Goal: Task Accomplishment & Management: Manage account settings

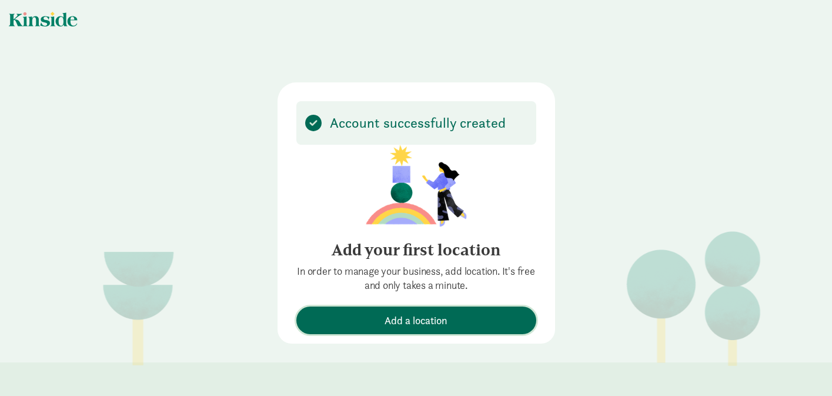
click at [407, 321] on span "Add a location" at bounding box center [416, 320] width 63 height 16
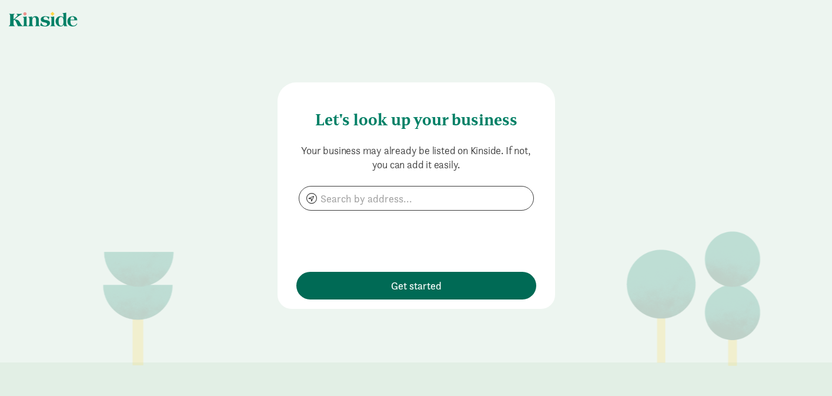
click at [407, 321] on div "Let's look up your business Your business may already be listed on Kinside. If …" at bounding box center [416, 166] width 832 height 332
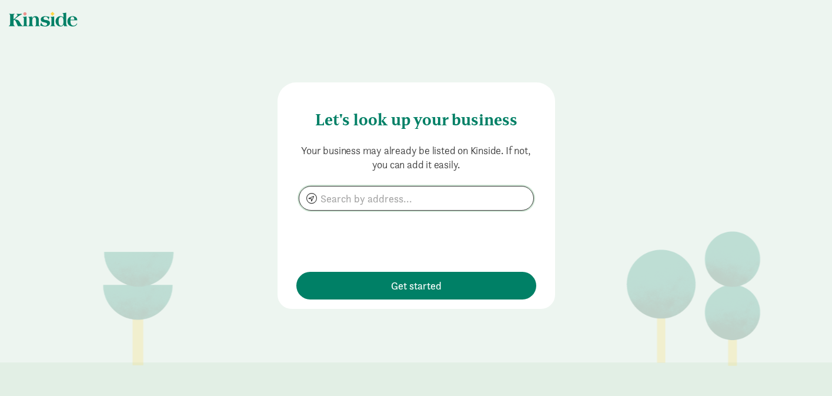
click at [386, 199] on input at bounding box center [416, 198] width 234 height 24
click at [435, 301] on div "Let's look up your business Your business may already be listed on Kinside. If …" at bounding box center [417, 195] width 278 height 226
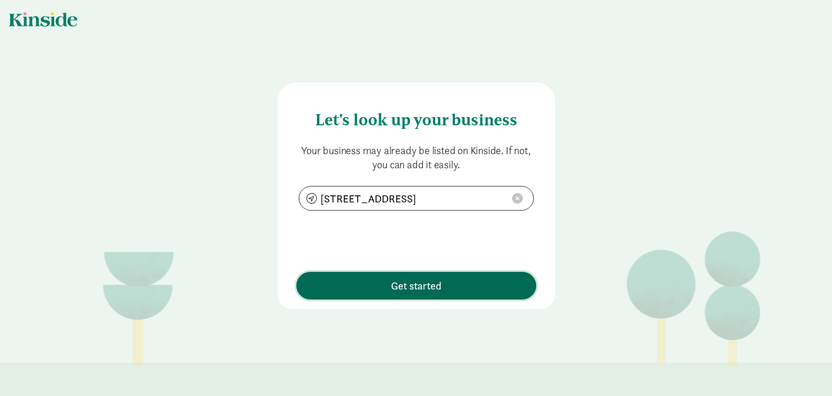
click at [434, 290] on span "Get started" at bounding box center [416, 286] width 51 height 16
type input "11 Science Court, Madison, WI 53711"
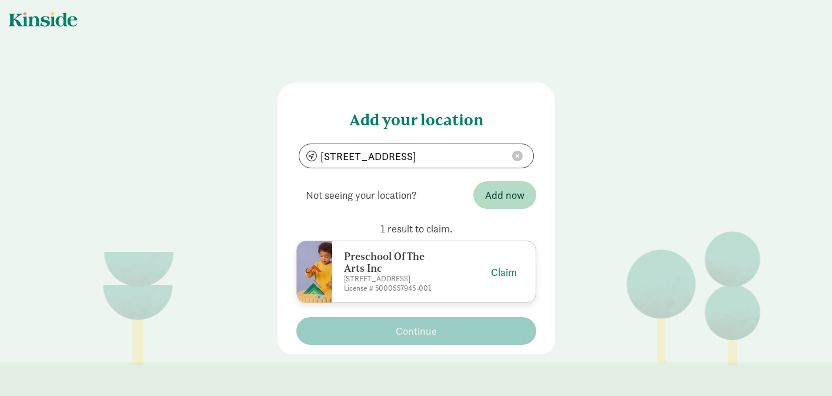
click at [462, 275] on div "Claim" at bounding box center [486, 272] width 62 height 16
click at [502, 274] on button "Claim" at bounding box center [504, 272] width 26 height 16
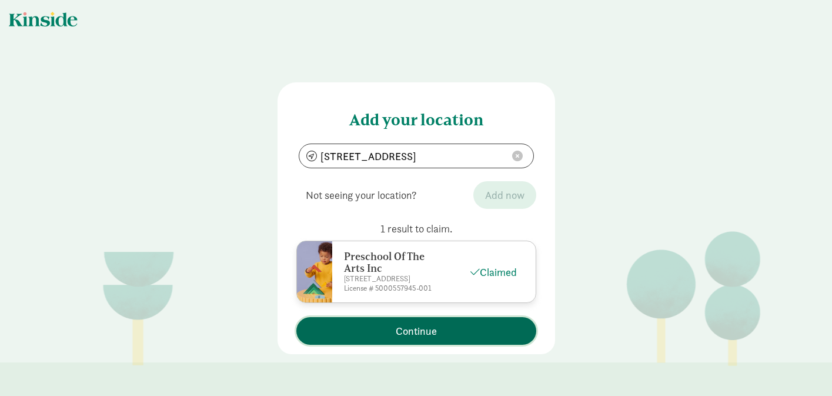
click at [446, 341] on button "Continue" at bounding box center [416, 331] width 240 height 28
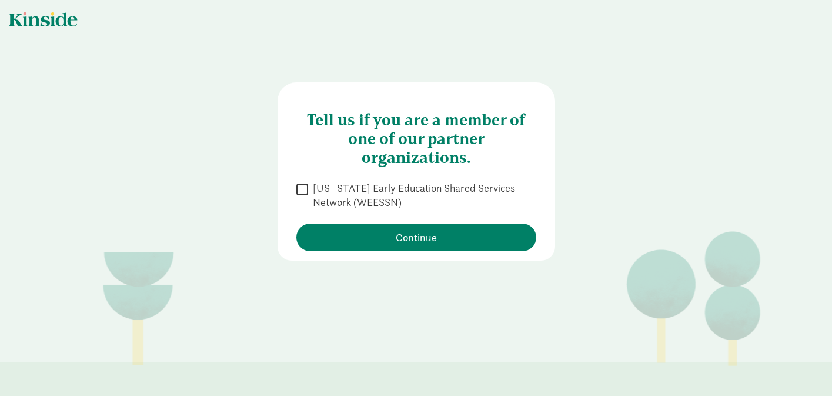
click at [285, 191] on div "Tell us if you are a member of one of our partner organizations.  Wisconsin Ea…" at bounding box center [417, 171] width 278 height 178
click at [290, 189] on div "Tell us if you are a member of one of our partner organizations.  Wisconsin Ea…" at bounding box center [417, 171] width 278 height 178
click at [296, 192] on input "Wisconsin Early Education Shared Services Network (WEESSN)" at bounding box center [302, 189] width 12 height 16
checkbox input "true"
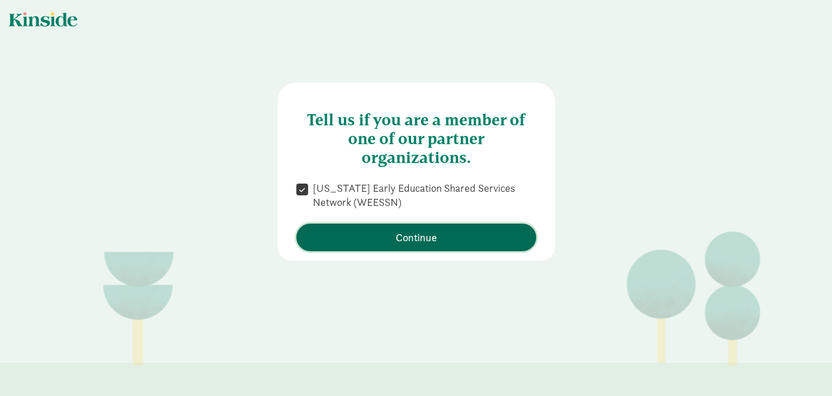
click at [412, 228] on button "Continue" at bounding box center [416, 237] width 240 height 28
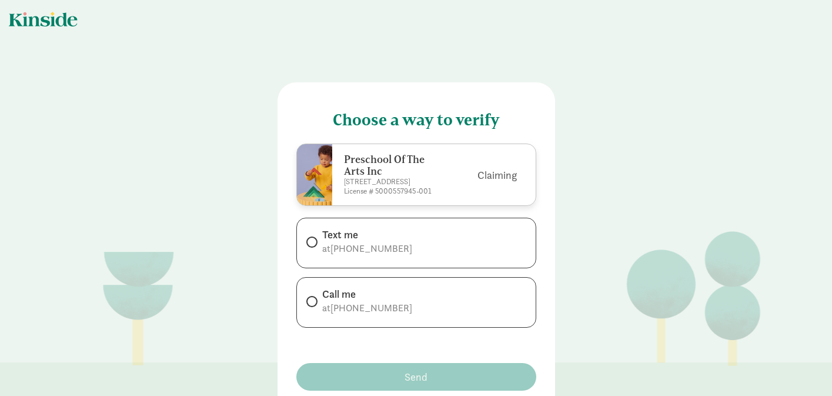
click at [370, 292] on div "Call me" at bounding box center [367, 294] width 90 height 14
click at [314, 298] on input "Call me at +16082331707" at bounding box center [310, 302] width 8 height 8
radio input "true"
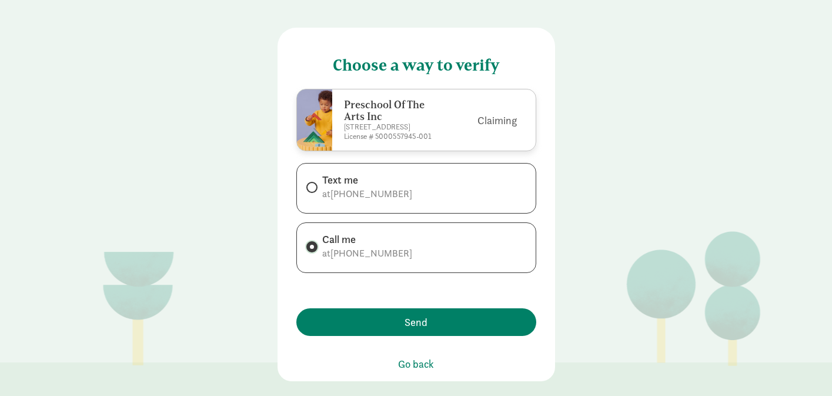
scroll to position [64, 0]
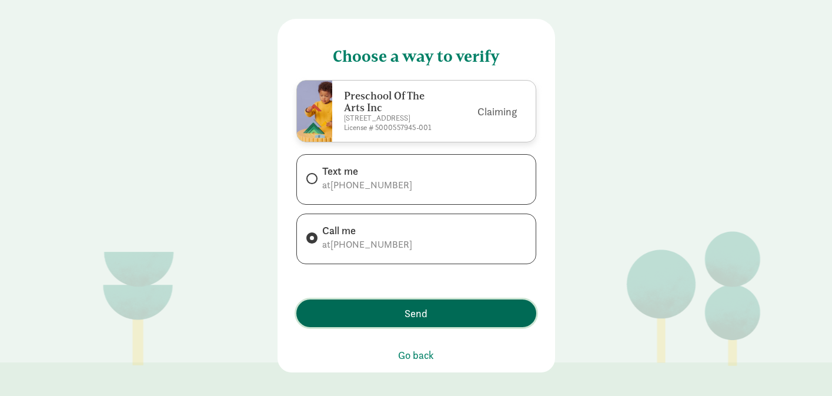
click at [489, 318] on span "Send" at bounding box center [416, 313] width 228 height 16
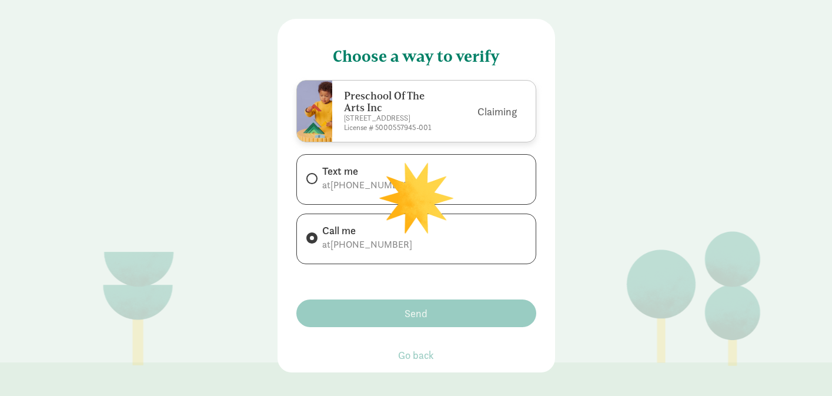
scroll to position [0, 0]
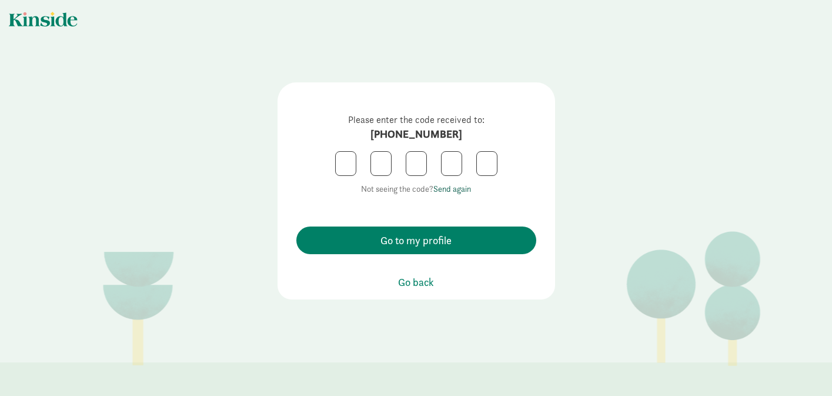
click at [460, 190] on link "Send again" at bounding box center [452, 188] width 38 height 11
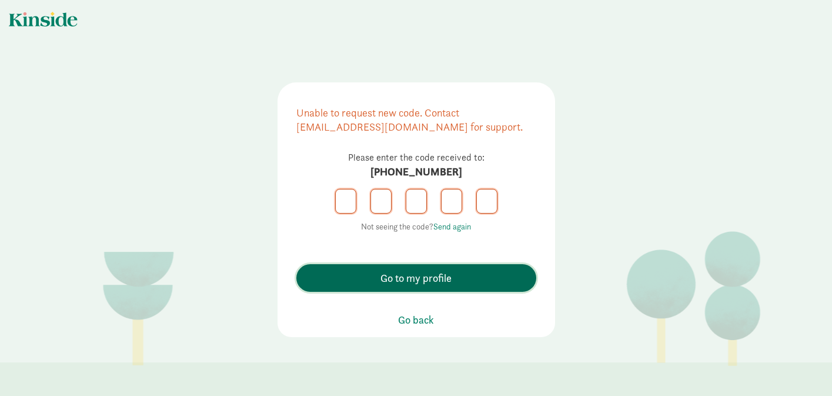
click at [410, 276] on span "Go to my profile" at bounding box center [416, 278] width 71 height 16
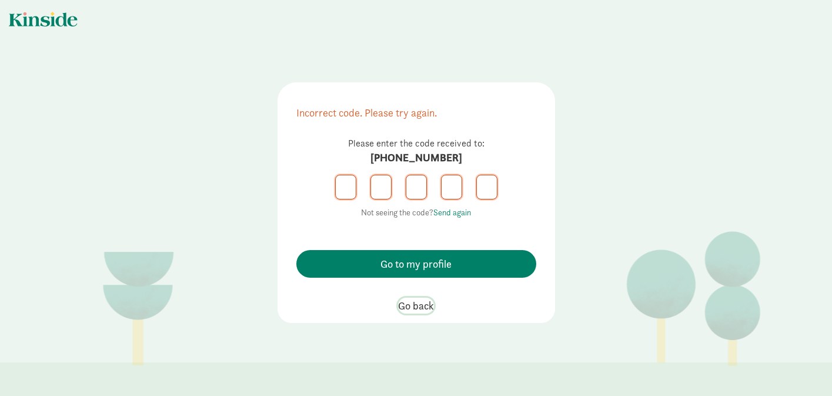
click at [418, 298] on span "Go back" at bounding box center [416, 306] width 36 height 16
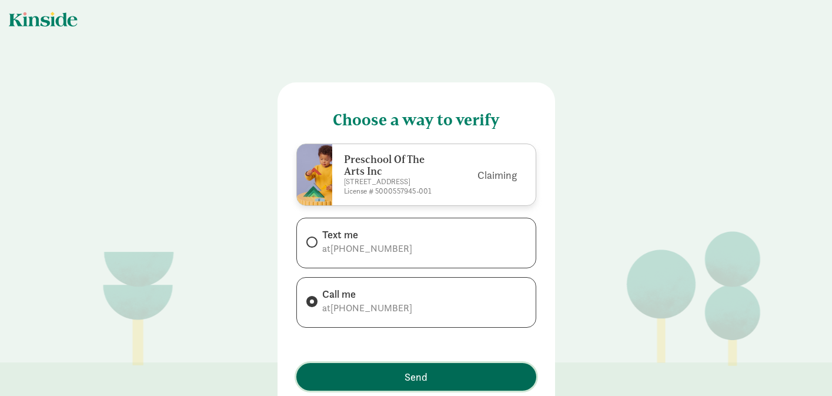
click at [438, 378] on span "Send" at bounding box center [416, 377] width 228 height 16
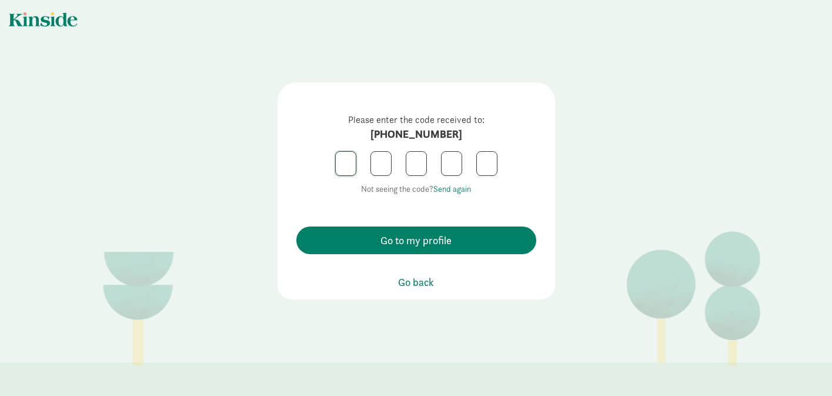
click at [336, 157] on input "text" at bounding box center [346, 164] width 20 height 24
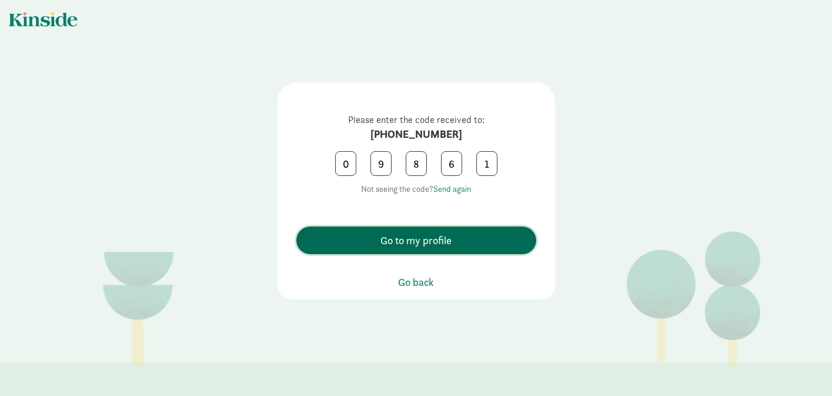
click at [456, 242] on span "Go to my profile" at bounding box center [416, 240] width 228 height 16
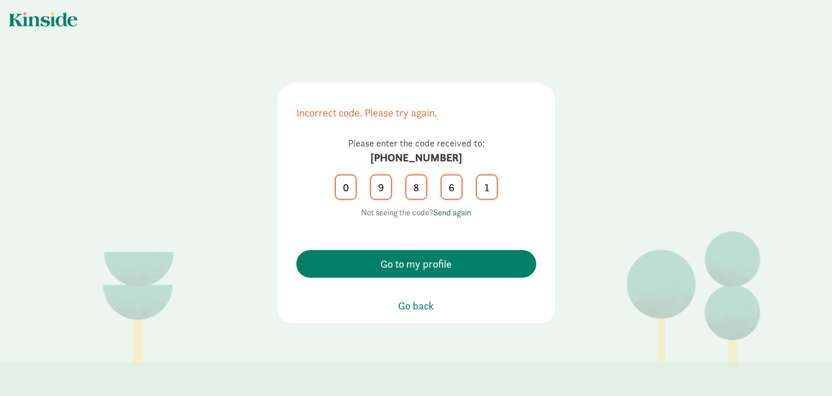
click at [451, 213] on link "Send again" at bounding box center [452, 212] width 38 height 11
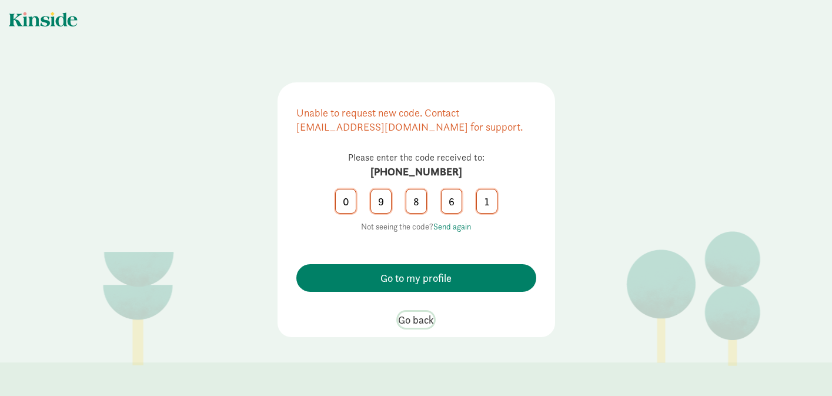
click at [421, 316] on span "Go back" at bounding box center [416, 320] width 36 height 16
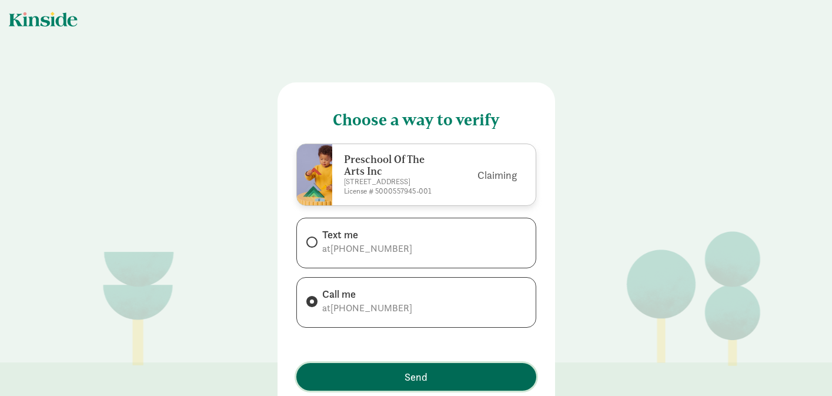
click at [437, 373] on span "Send" at bounding box center [416, 377] width 228 height 16
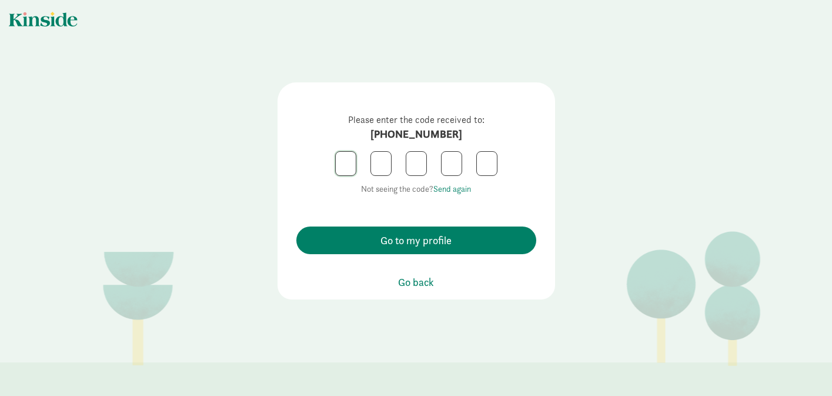
click at [344, 158] on input "text" at bounding box center [346, 164] width 20 height 24
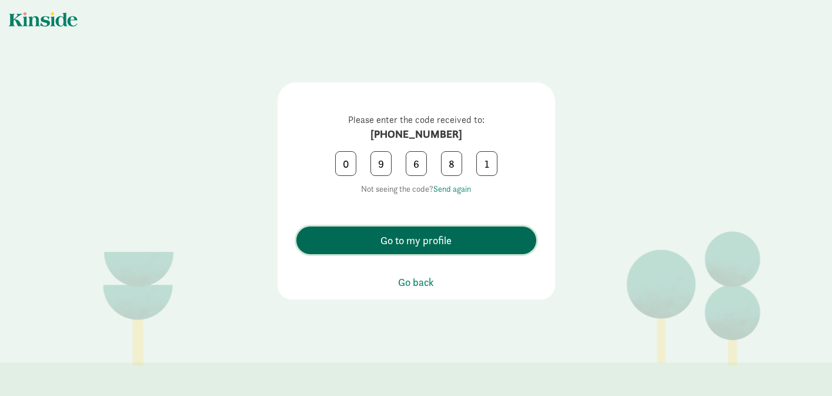
click at [421, 247] on span "Go to my profile" at bounding box center [416, 240] width 71 height 16
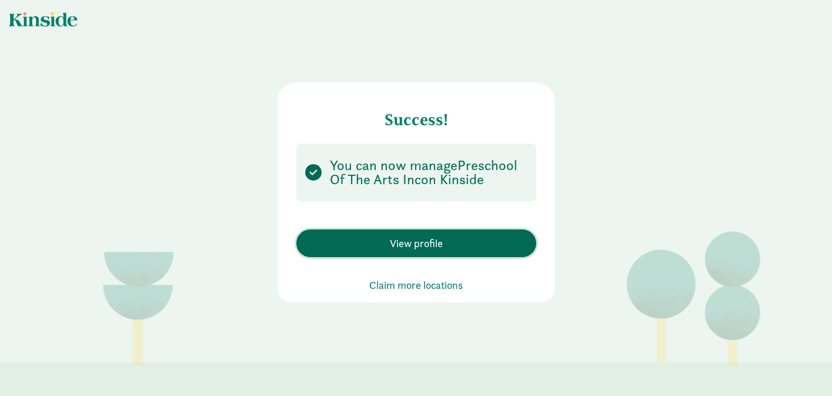
click at [451, 249] on span "View profile" at bounding box center [416, 243] width 228 height 16
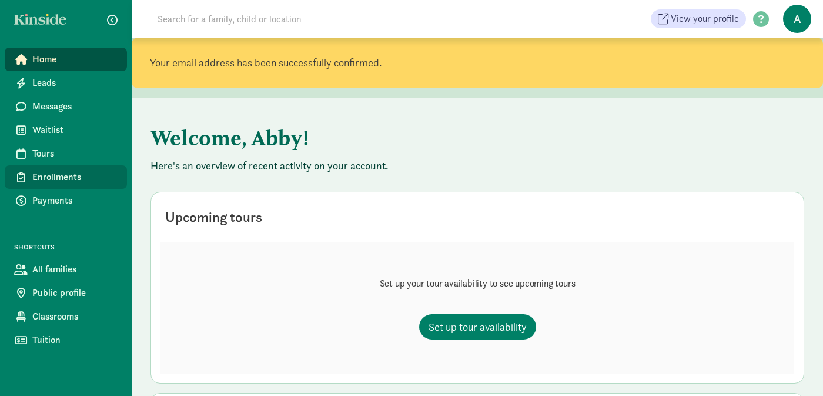
click at [71, 184] on link "Enrollments" at bounding box center [66, 177] width 122 height 24
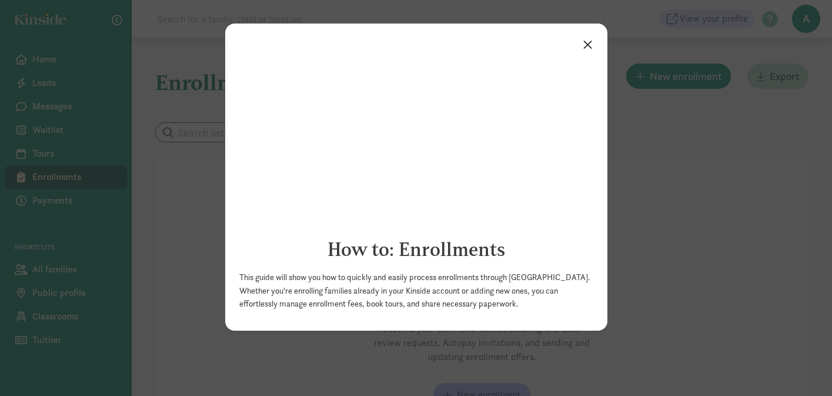
click at [588, 42] on link "×" at bounding box center [588, 43] width 21 height 21
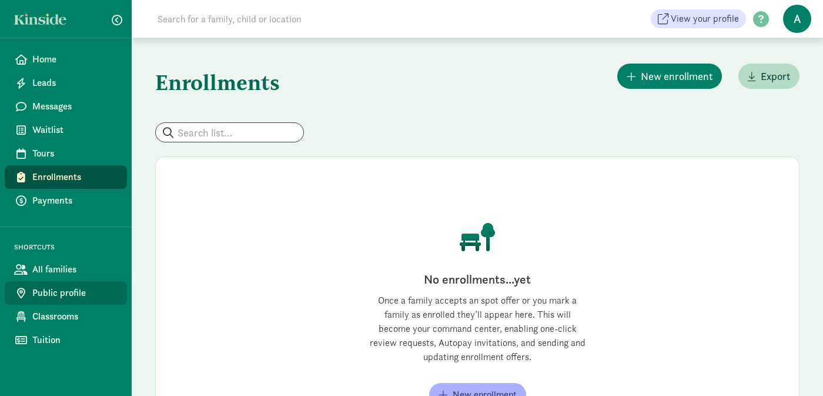
click at [63, 300] on link "Public profile" at bounding box center [66, 293] width 122 height 24
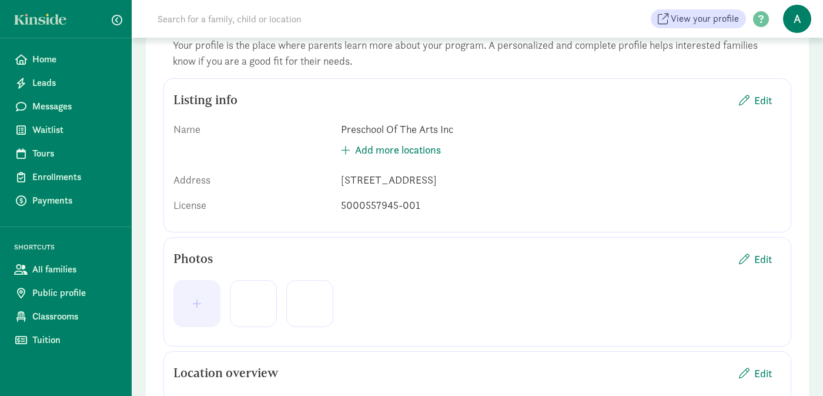
scroll to position [134, 0]
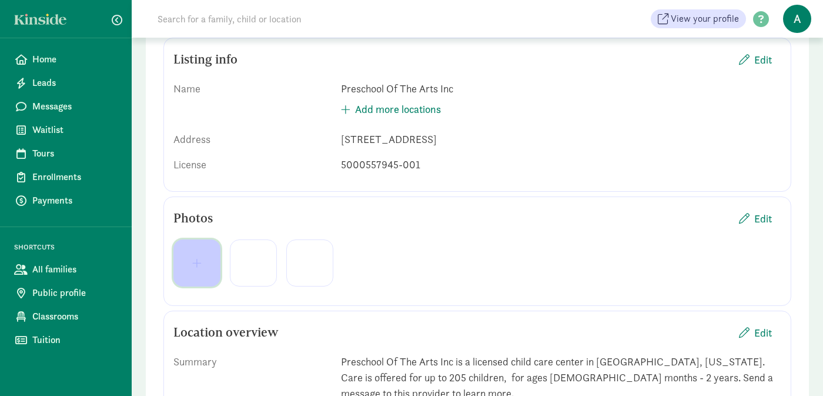
click at [205, 262] on span "button" at bounding box center [197, 263] width 28 height 11
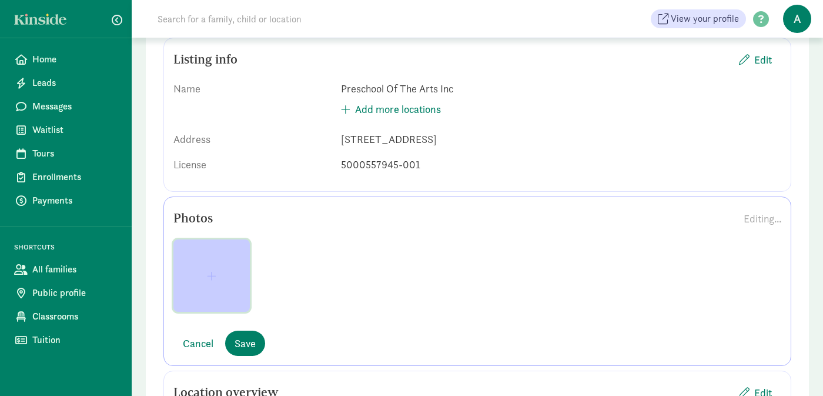
click at [210, 266] on button "button" at bounding box center [211, 275] width 76 height 72
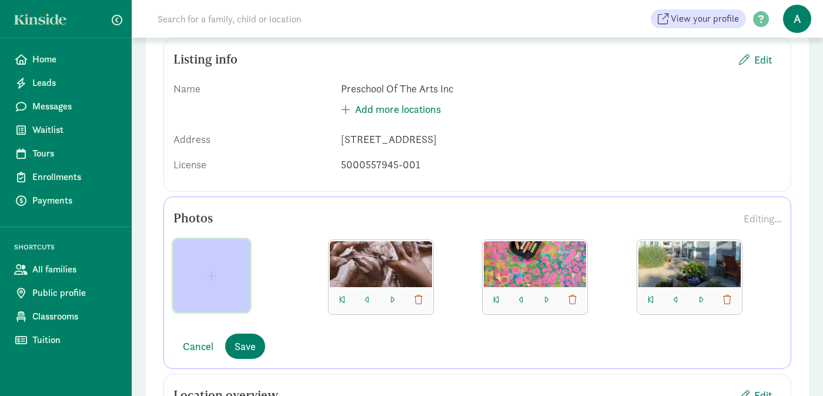
click at [225, 265] on button "button" at bounding box center [211, 275] width 76 height 72
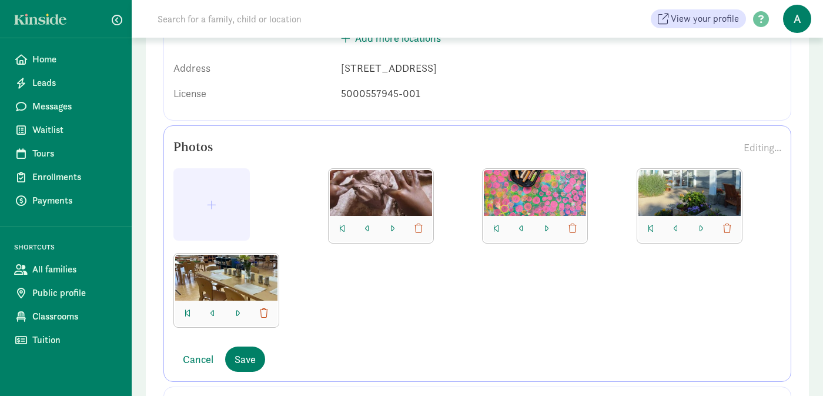
scroll to position [223, 0]
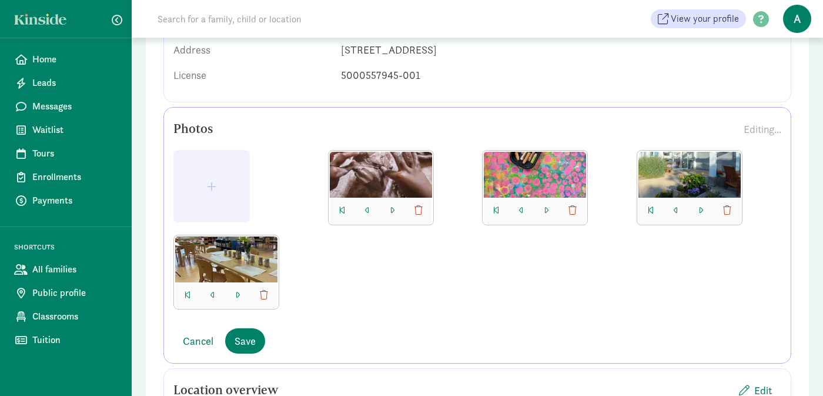
drag, startPoint x: 702, startPoint y: 172, endPoint x: 496, endPoint y: 185, distance: 205.7
click at [496, 185] on div at bounding box center [477, 234] width 608 height 169
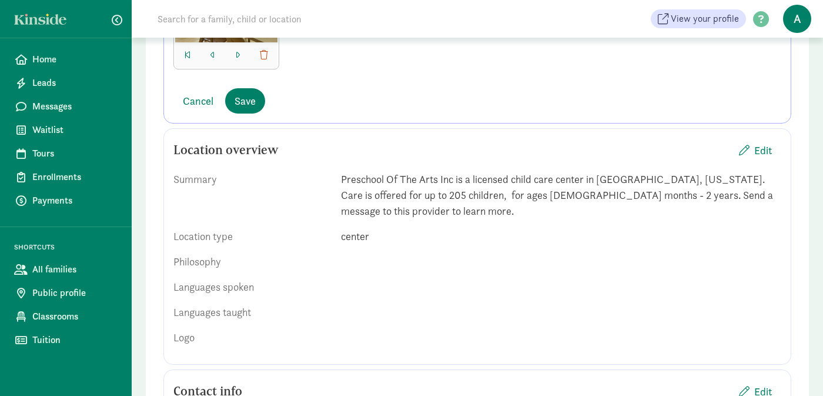
scroll to position [485, 0]
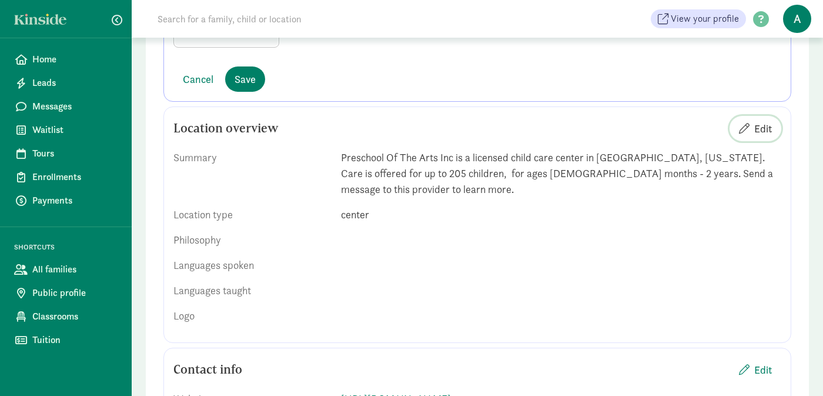
click at [765, 130] on span "Edit" at bounding box center [764, 129] width 18 height 16
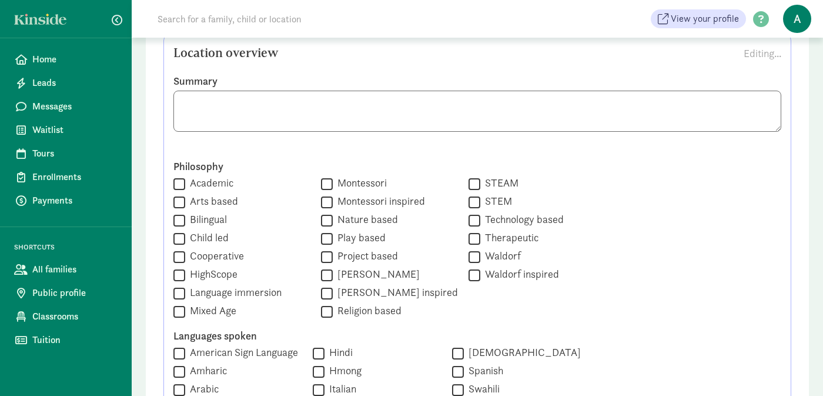
scroll to position [562, 0]
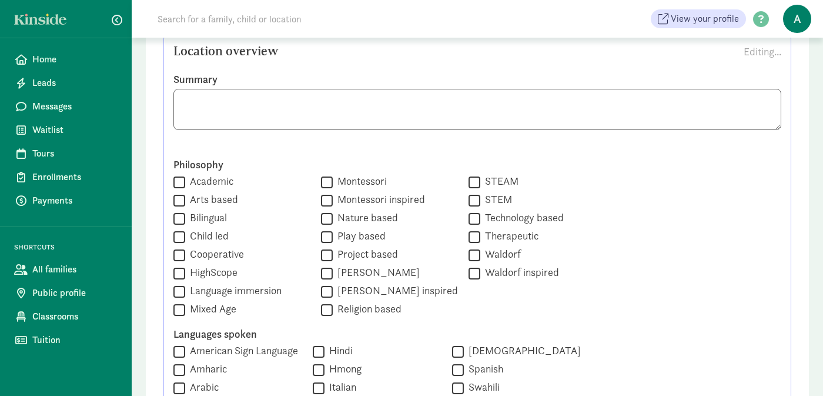
click at [321, 276] on input "Reggio Emilia" at bounding box center [327, 273] width 12 height 16
checkbox input "true"
click at [321, 289] on input "Reggio Emilia inspired" at bounding box center [327, 291] width 12 height 16
checkbox input "true"
click at [321, 255] on input "Project based" at bounding box center [327, 255] width 12 height 16
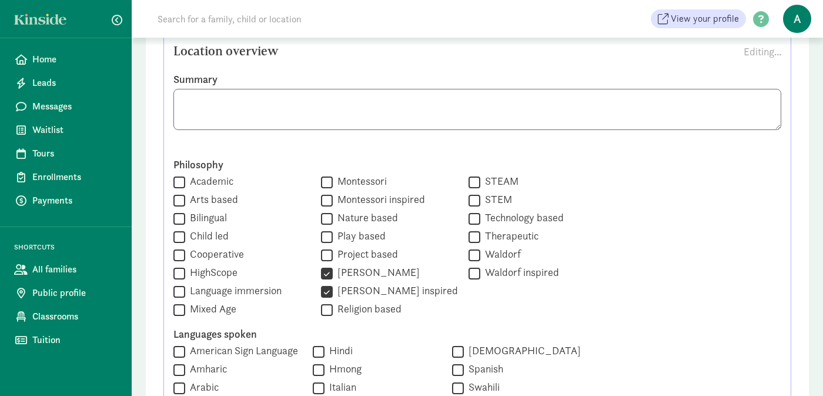
checkbox input "true"
click at [321, 238] on input "Play based" at bounding box center [327, 237] width 12 height 16
checkbox input "true"
click at [321, 220] on input "Nature based" at bounding box center [327, 219] width 12 height 16
checkbox input "true"
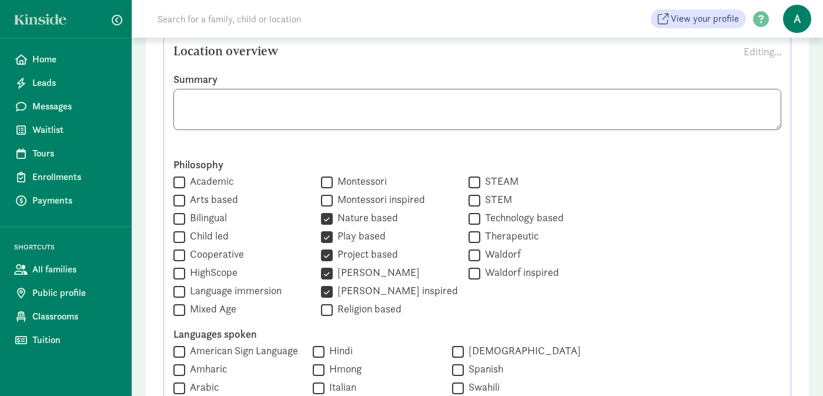
click at [176, 197] on input "Arts based" at bounding box center [179, 200] width 12 height 16
checkbox input "true"
click at [183, 232] on input "Child led" at bounding box center [179, 237] width 12 height 16
checkbox input "true"
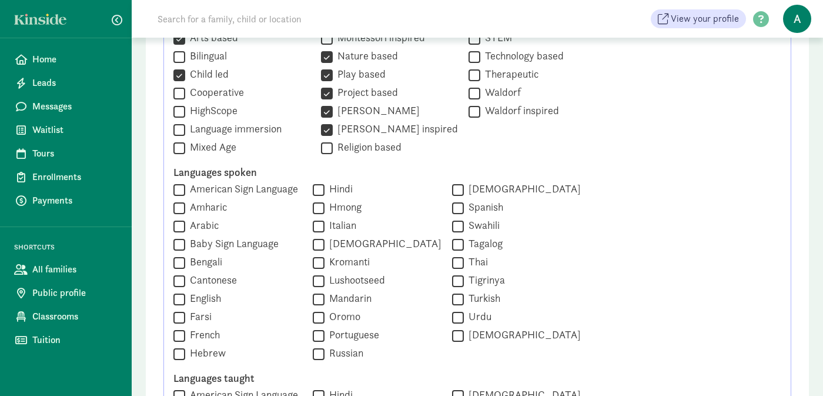
scroll to position [725, 0]
click at [181, 298] on input "English" at bounding box center [179, 298] width 12 height 16
checkbox input "true"
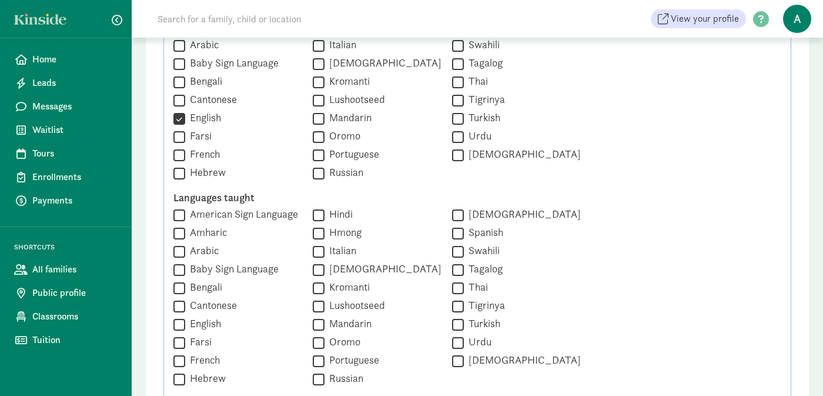
scroll to position [969, 0]
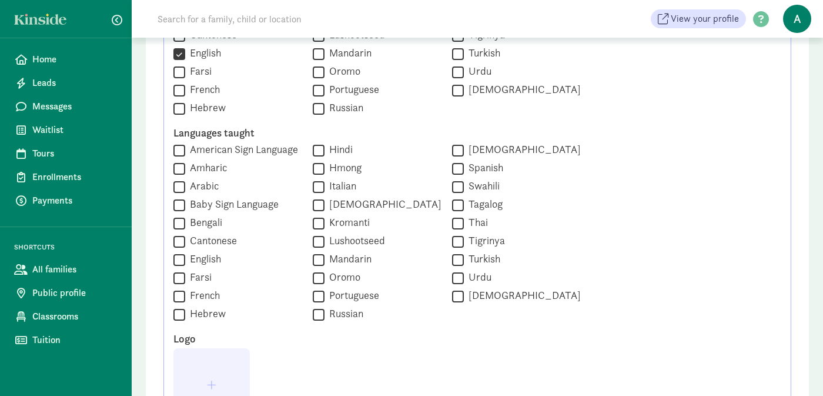
click at [179, 263] on input "English" at bounding box center [179, 260] width 12 height 16
checkbox input "true"
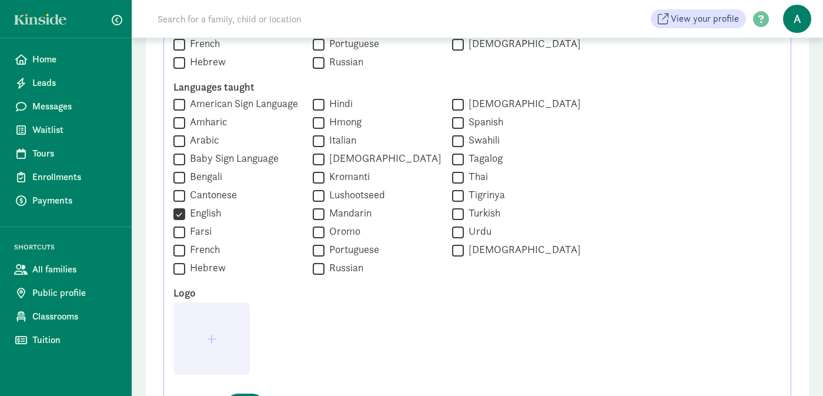
scroll to position [1045, 0]
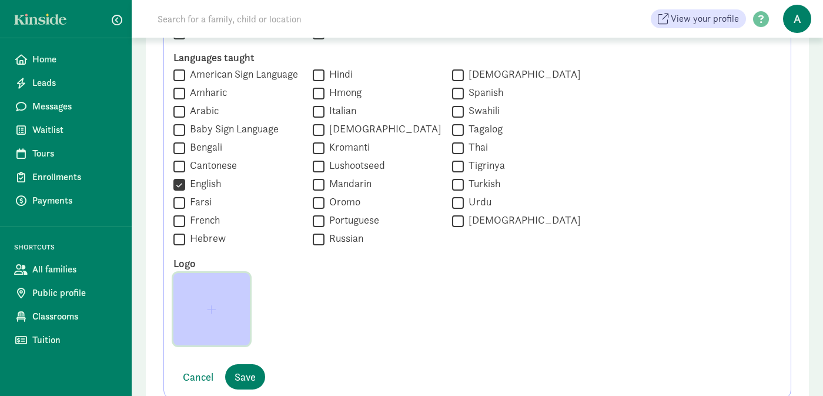
click at [224, 319] on button "button" at bounding box center [211, 309] width 76 height 72
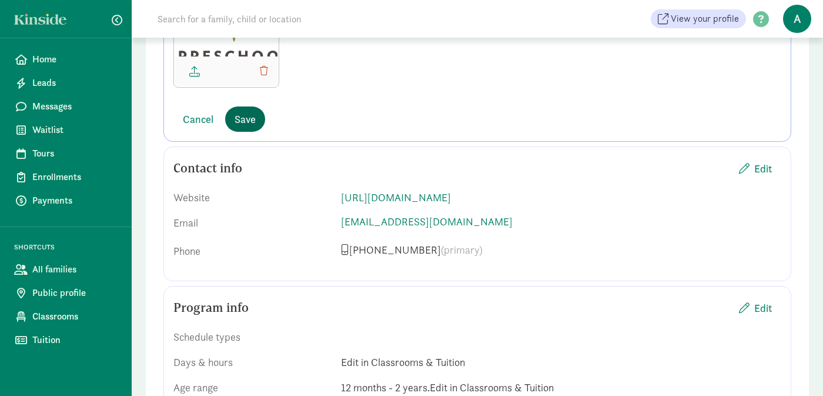
scroll to position [1366, 0]
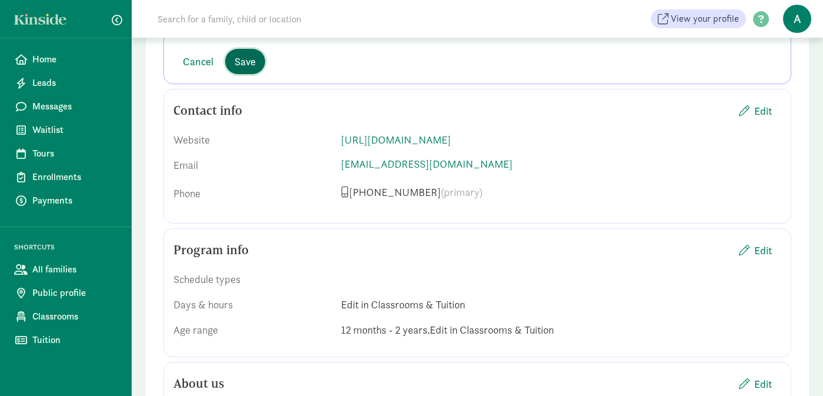
click at [251, 58] on span "Save" at bounding box center [245, 62] width 21 height 16
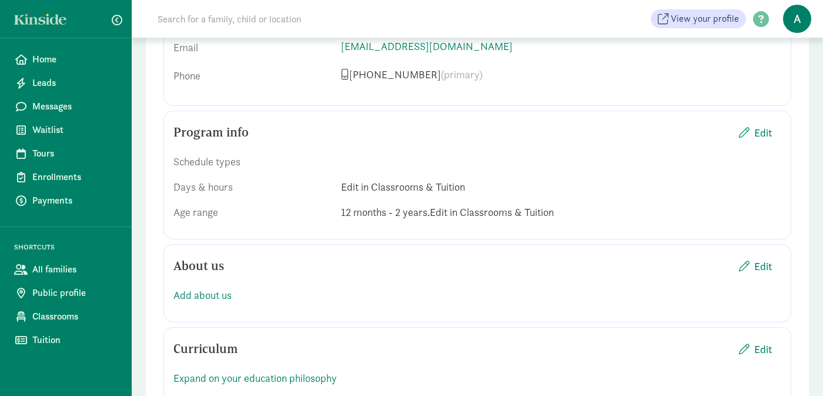
scroll to position [910, 0]
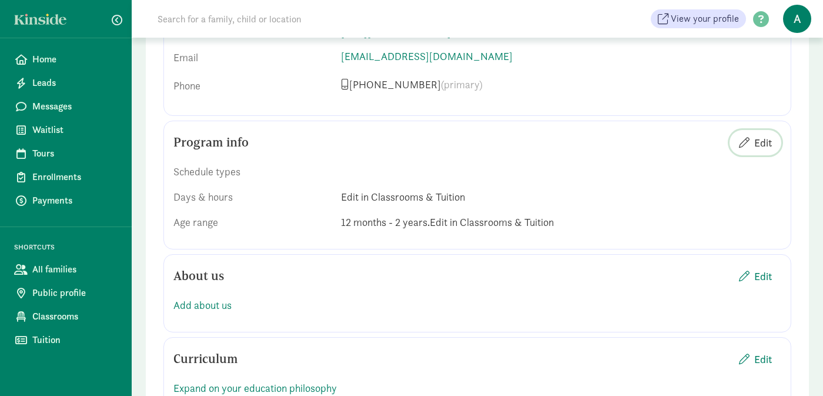
click at [766, 135] on span "Edit" at bounding box center [764, 143] width 18 height 16
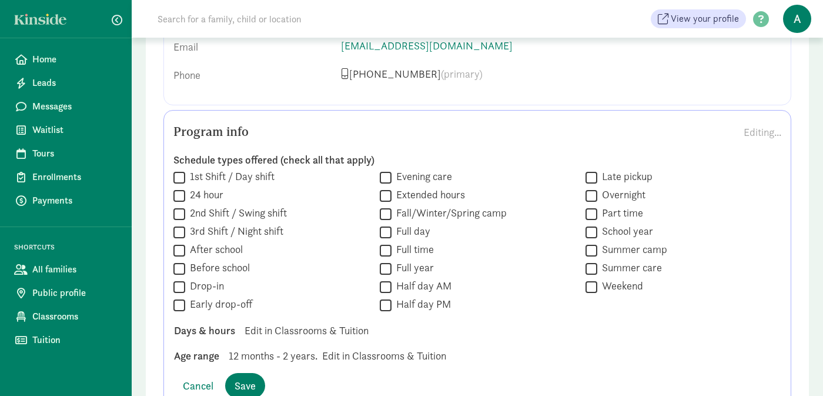
scroll to position [929, 0]
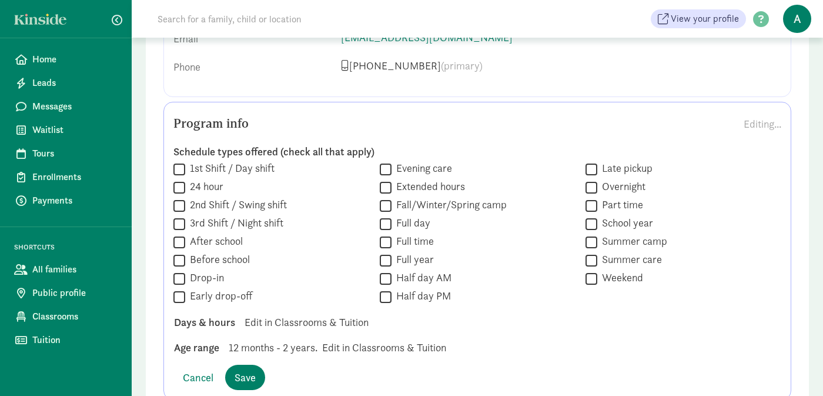
click at [384, 271] on input "Half day AM" at bounding box center [386, 279] width 12 height 16
checkbox input "true"
click at [385, 252] on input "Full year" at bounding box center [386, 260] width 12 height 16
checkbox input "true"
click at [385, 234] on input "Full time" at bounding box center [386, 242] width 12 height 16
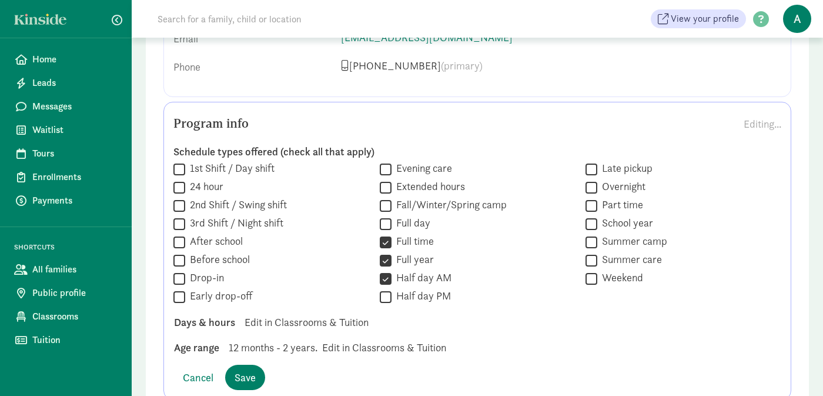
click at [388, 234] on input "Full time" at bounding box center [386, 242] width 12 height 16
checkbox input "false"
click at [388, 216] on input "Full day" at bounding box center [386, 224] width 12 height 16
checkbox input "true"
click at [590, 252] on input "Summer care" at bounding box center [592, 260] width 12 height 16
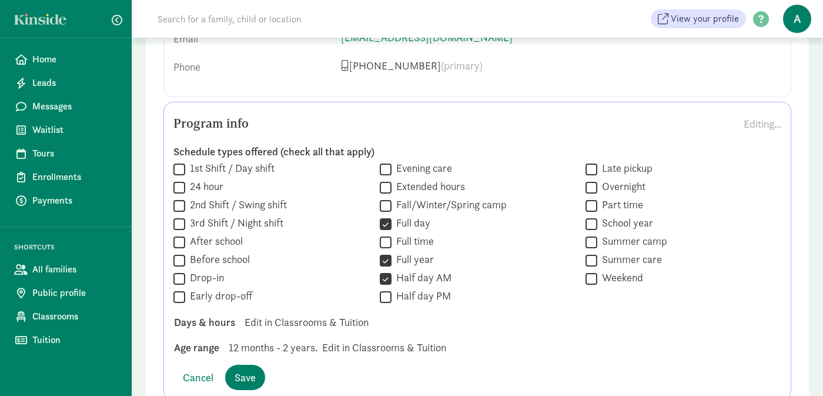
checkbox input "true"
click at [591, 198] on input "Part time" at bounding box center [592, 206] width 12 height 16
checkbox input "true"
click at [182, 234] on input "After school" at bounding box center [179, 242] width 12 height 16
checkbox input "true"
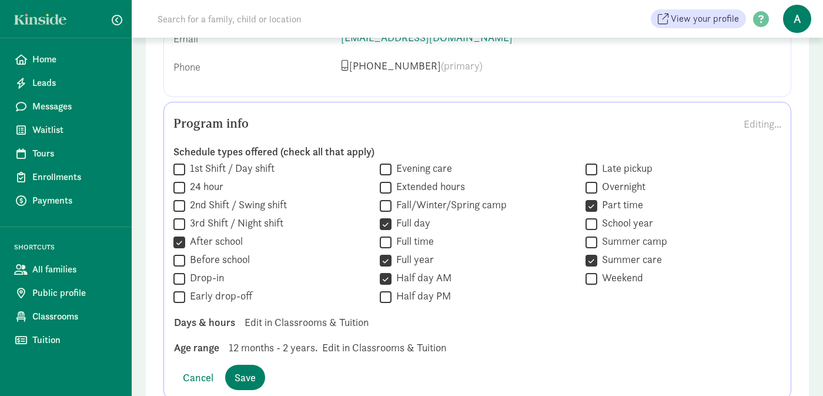
click at [182, 252] on input "Before school" at bounding box center [179, 260] width 12 height 16
checkbox input "true"
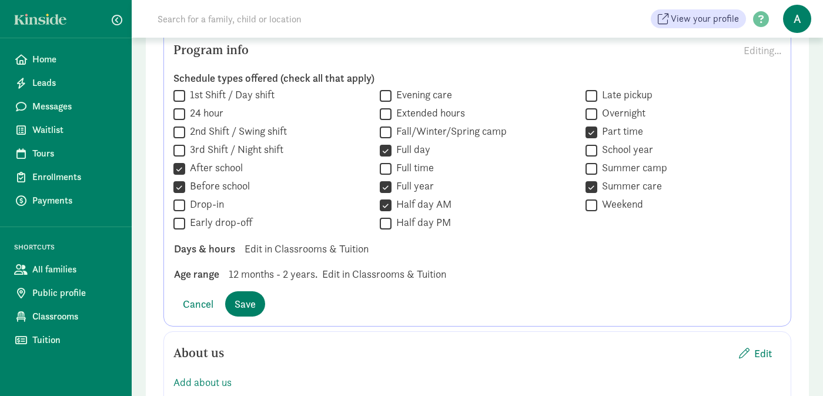
scroll to position [1013, 0]
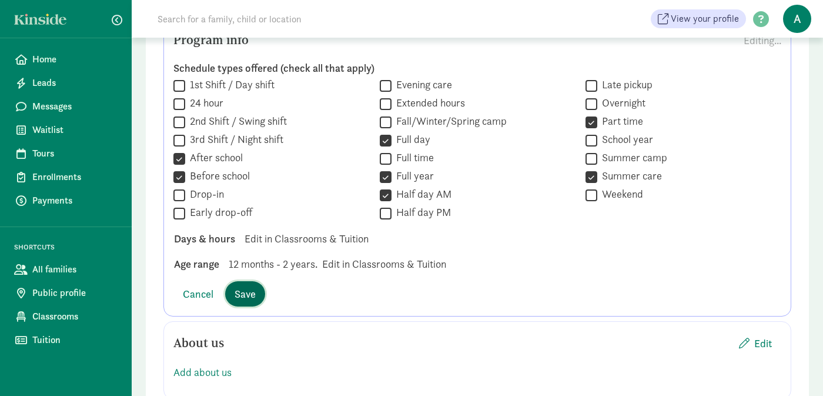
click at [249, 286] on span "Save" at bounding box center [245, 294] width 21 height 16
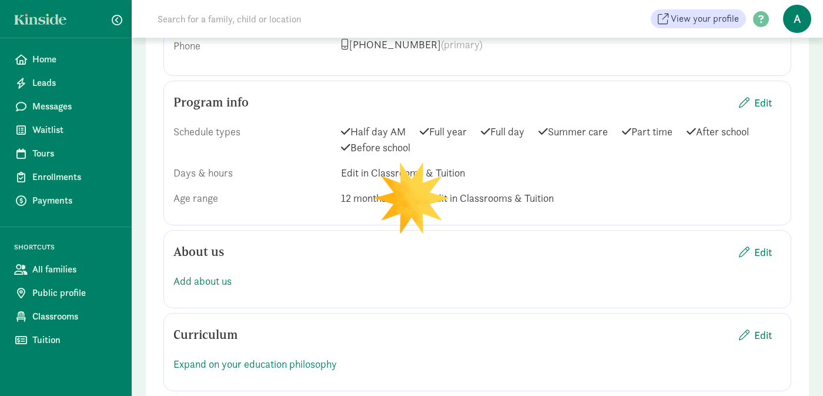
scroll to position [949, 0]
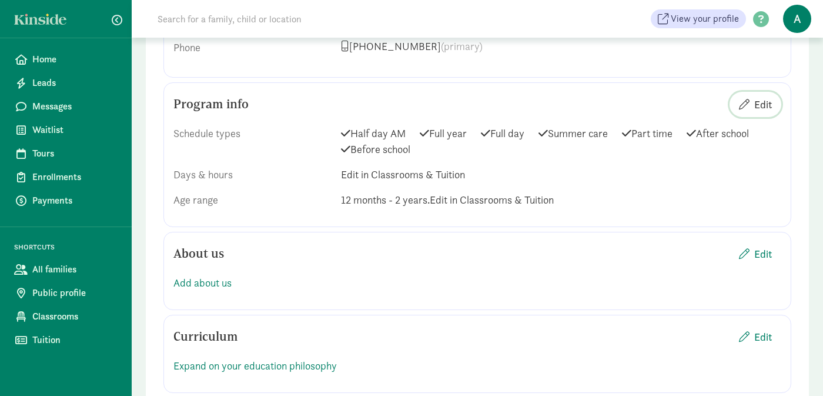
click at [771, 96] on span "Edit" at bounding box center [764, 104] width 18 height 16
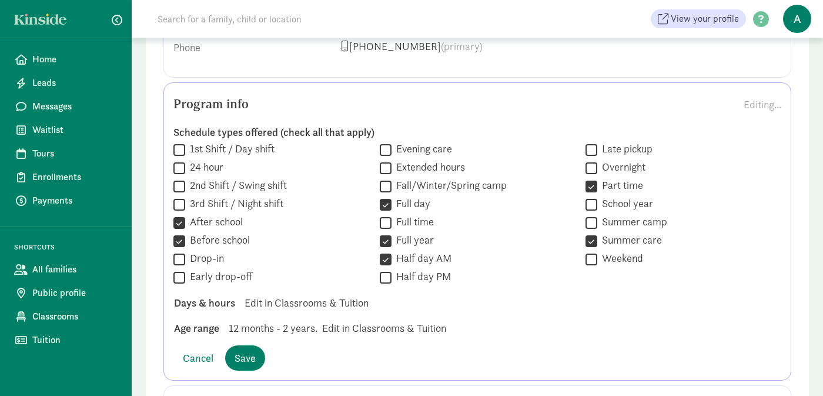
click at [593, 196] on input "School year" at bounding box center [592, 204] width 12 height 16
checkbox input "true"
click at [250, 350] on span "Save" at bounding box center [245, 358] width 21 height 16
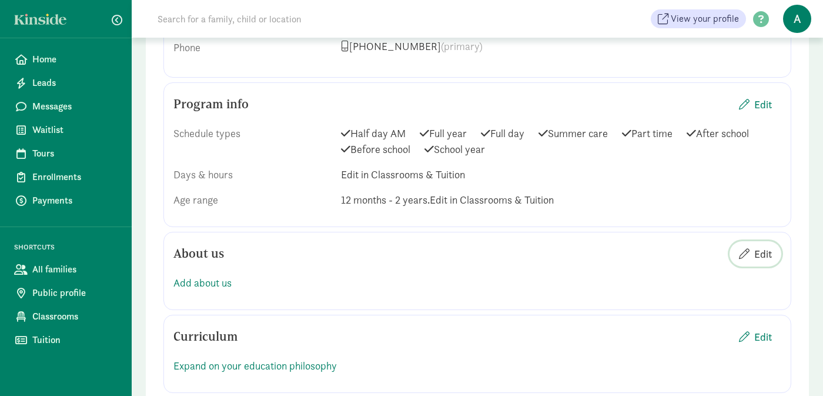
click at [769, 246] on span "Edit" at bounding box center [764, 254] width 18 height 16
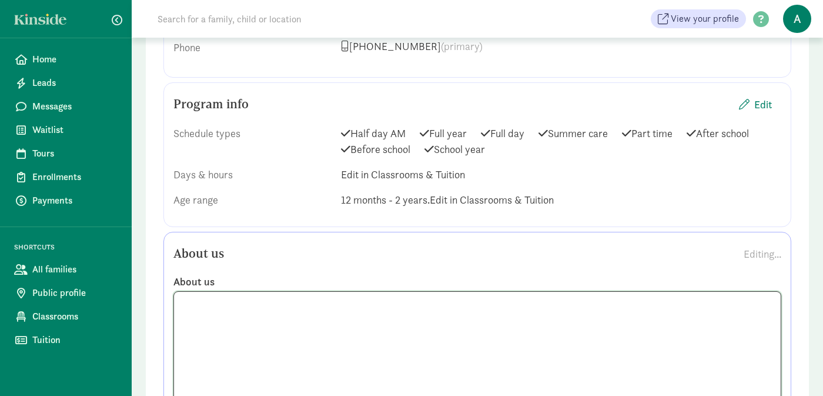
click at [258, 314] on textarea at bounding box center [477, 350] width 608 height 118
paste textarea "At Preschool of the Arts, our mission is to nurture open-minded and open-hearte…"
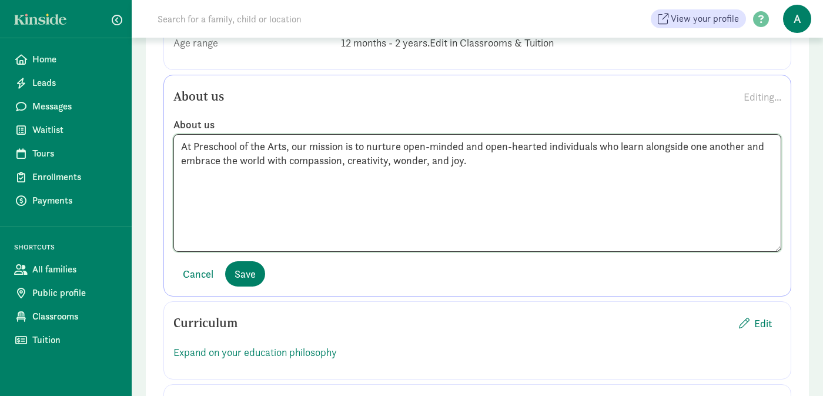
scroll to position [1109, 0]
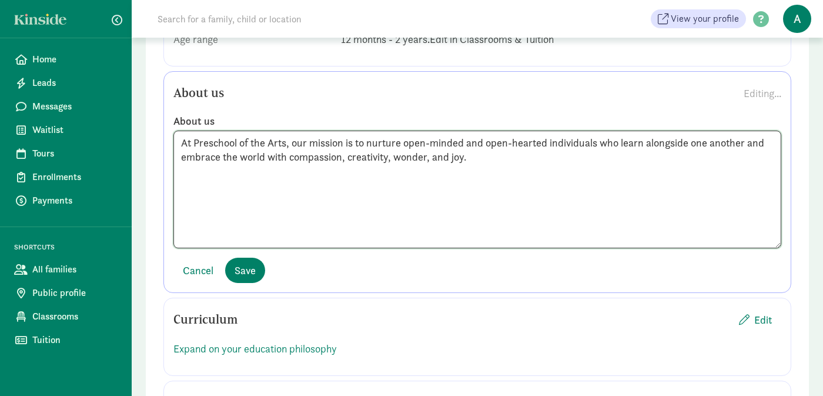
click at [527, 141] on textarea "At Preschool of the Arts, our mission is to nurture open-minded and open-hearte…" at bounding box center [477, 190] width 608 height 118
click at [183, 131] on textarea "At Preschool of the Arts, our mission is to nurture open-minded and open-hearte…" at bounding box center [477, 190] width 608 height 118
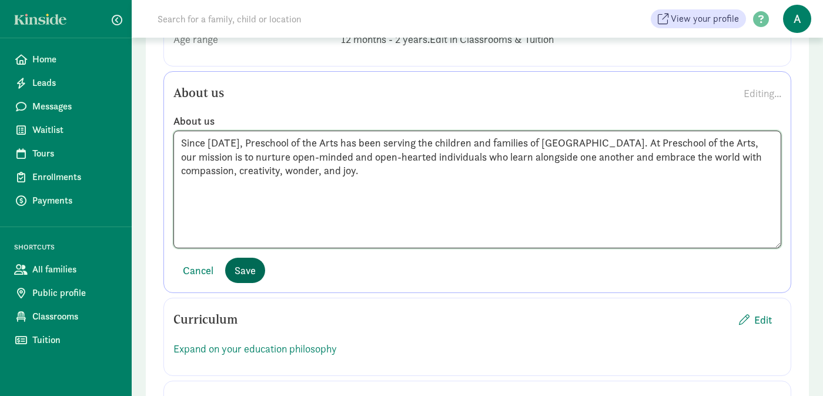
type textarea "Since 1971, Preschool of the Arts has been serving the children and families of…"
click at [246, 265] on button "Save" at bounding box center [245, 270] width 40 height 25
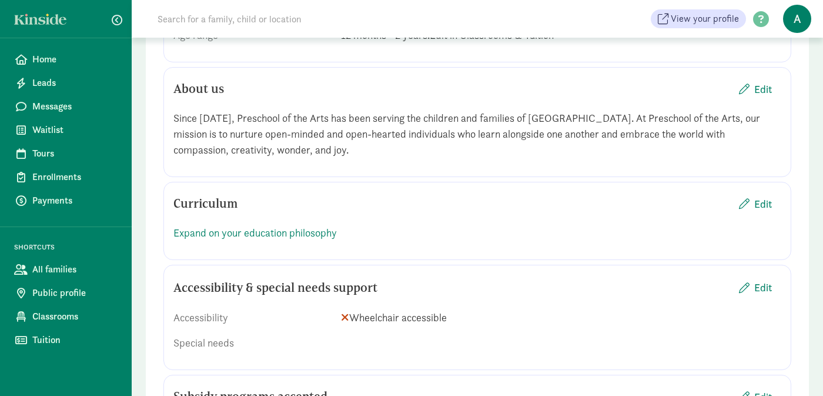
scroll to position [1114, 0]
click at [769, 195] on span "Edit" at bounding box center [764, 203] width 18 height 16
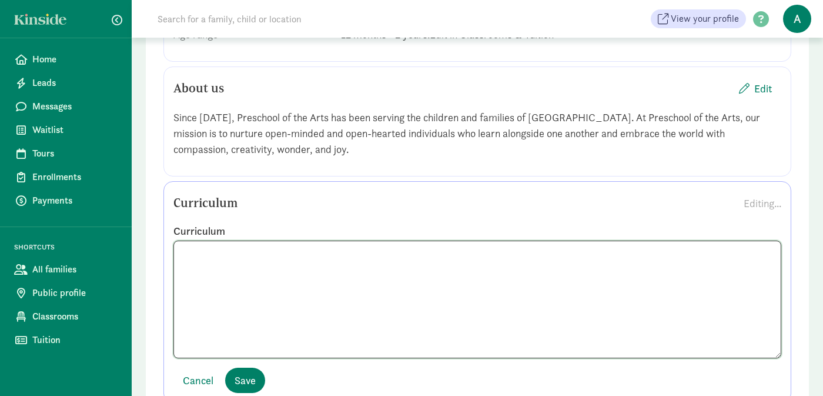
click at [233, 241] on textarea at bounding box center [477, 300] width 608 height 118
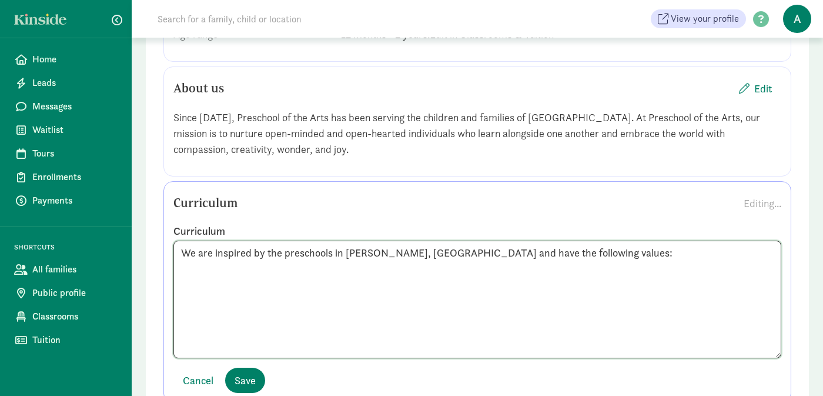
paste textarea "We value a culture of belonging and believe that participating in a variety of …"
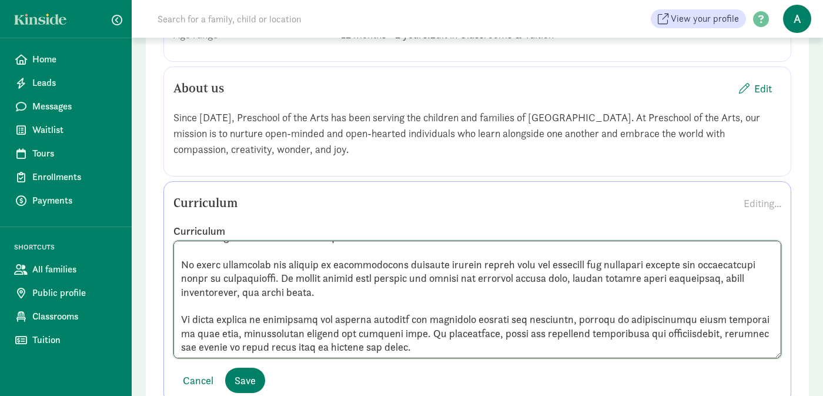
scroll to position [182, 0]
type textarea "We are inspired by the preschools in Reggio Emilia, Italy and have the followin…"
click at [258, 368] on button "Save" at bounding box center [245, 380] width 40 height 25
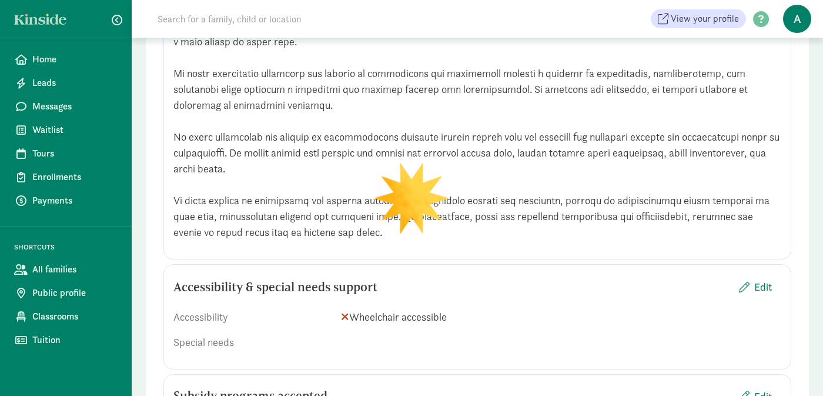
scroll to position [1623, 0]
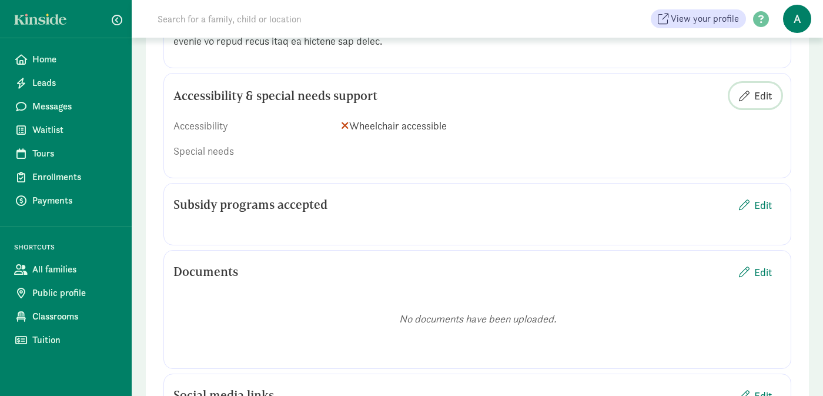
click at [767, 88] on span "Edit" at bounding box center [764, 96] width 18 height 16
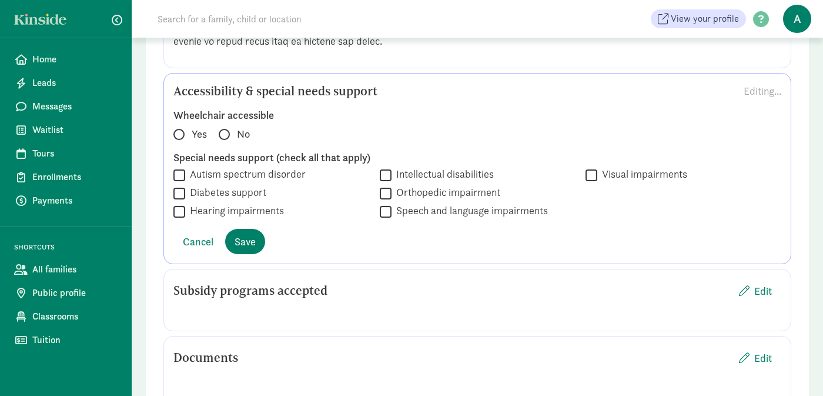
click at [170, 119] on div "Wheelchair accessible Yes No Special needs support (check all that apply)  Aut…" at bounding box center [478, 163] width 626 height 111
click at [180, 129] on span at bounding box center [178, 134] width 11 height 11
click at [180, 125] on input "Yes" at bounding box center [177, 129] width 8 height 8
radio input "true"
click at [263, 229] on button "Save" at bounding box center [245, 241] width 40 height 25
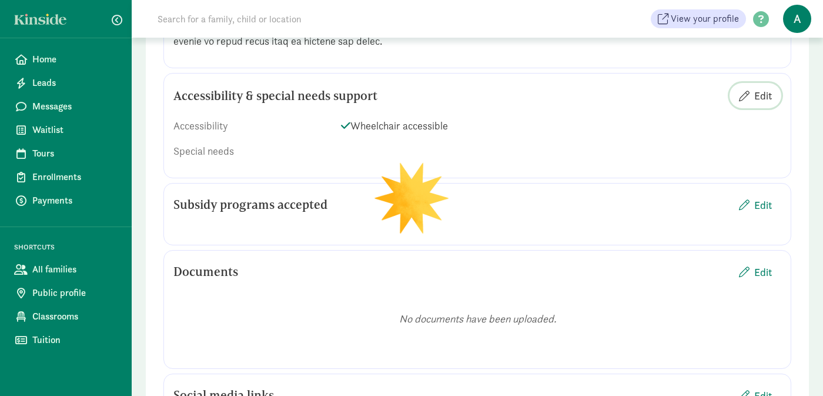
click at [761, 88] on span "Edit" at bounding box center [764, 96] width 18 height 16
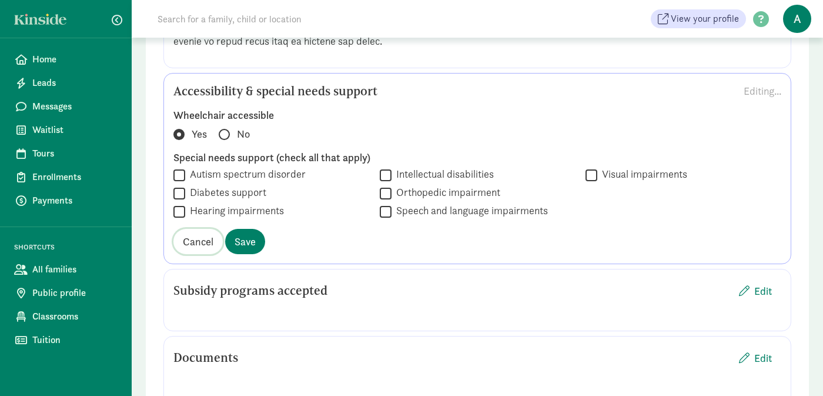
click at [195, 233] on span "Cancel" at bounding box center [198, 241] width 31 height 16
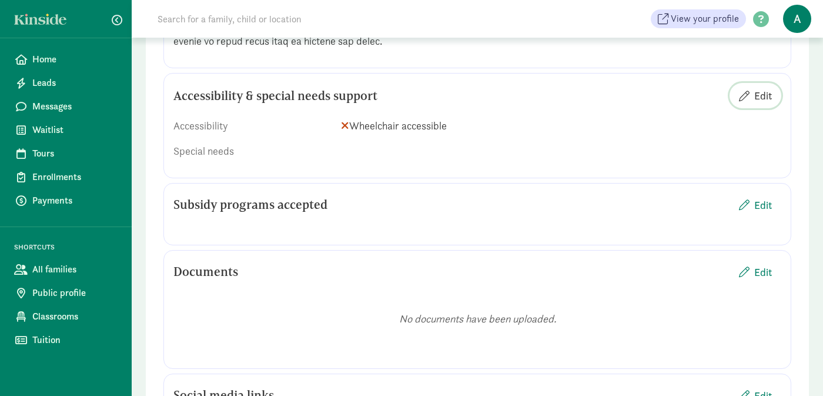
click at [775, 83] on button "Edit" at bounding box center [756, 95] width 52 height 25
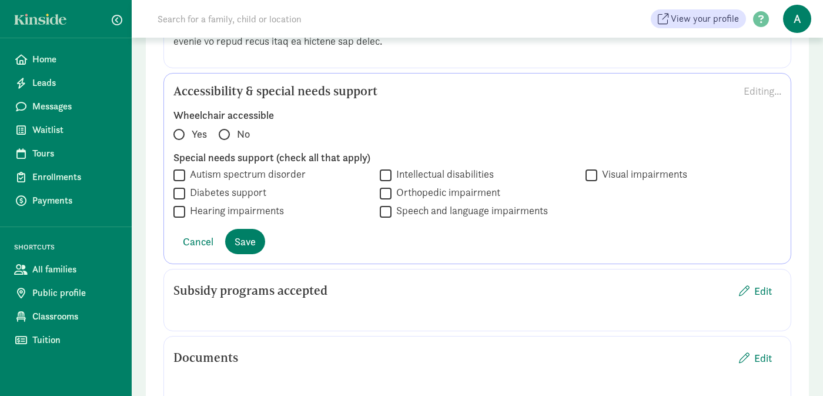
click at [180, 125] on div "Wheelchair accessible Yes No Special needs support (check all that apply)  Aut…" at bounding box center [478, 163] width 626 height 111
click at [173, 126] on label "Yes" at bounding box center [191, 133] width 36 height 14
click at [173, 125] on input "Yes" at bounding box center [177, 129] width 8 height 8
radio input "true"
click at [179, 185] on input "Diabetes support" at bounding box center [179, 193] width 12 height 16
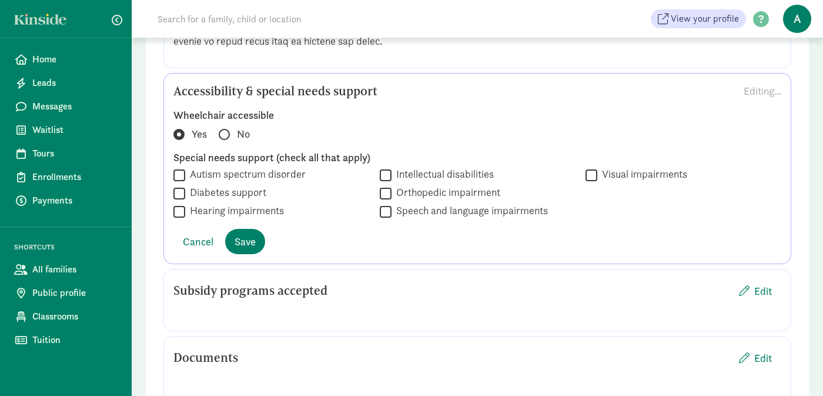
checkbox input "true"
click at [182, 203] on input "Hearing impairments" at bounding box center [179, 211] width 12 height 16
checkbox input "true"
click at [174, 151] on div "Special needs support (check all that apply)  Autism spectrum disorder  Diabe…" at bounding box center [477, 185] width 608 height 69
click at [178, 167] on input "Autism spectrum disorder" at bounding box center [179, 175] width 12 height 16
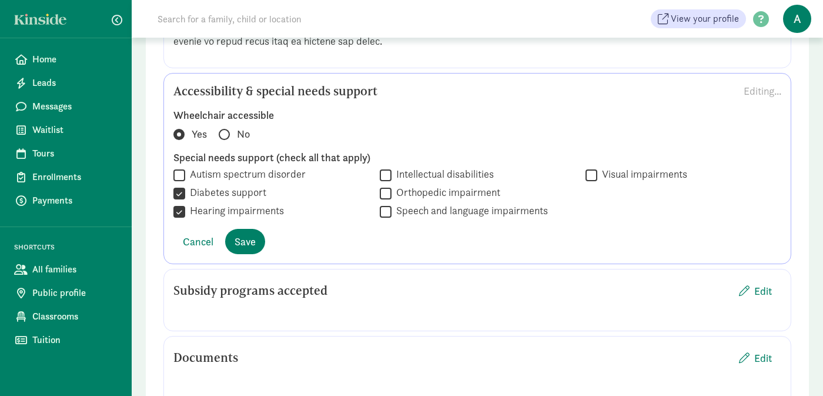
checkbox input "true"
click at [238, 233] on span "Save" at bounding box center [245, 241] width 21 height 16
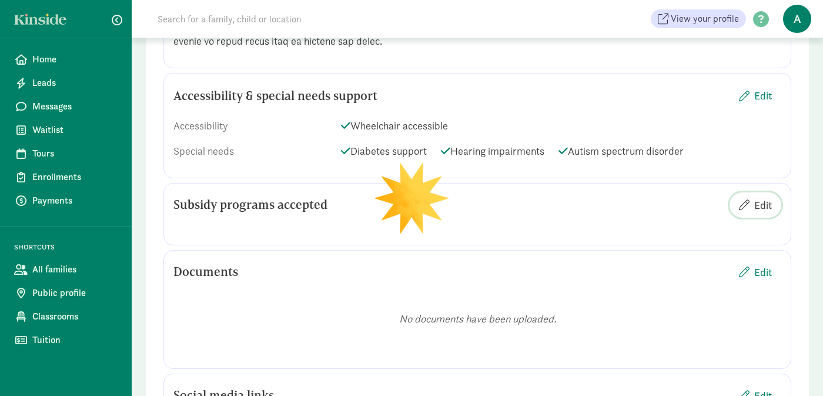
click at [762, 197] on span "Edit" at bounding box center [764, 205] width 18 height 16
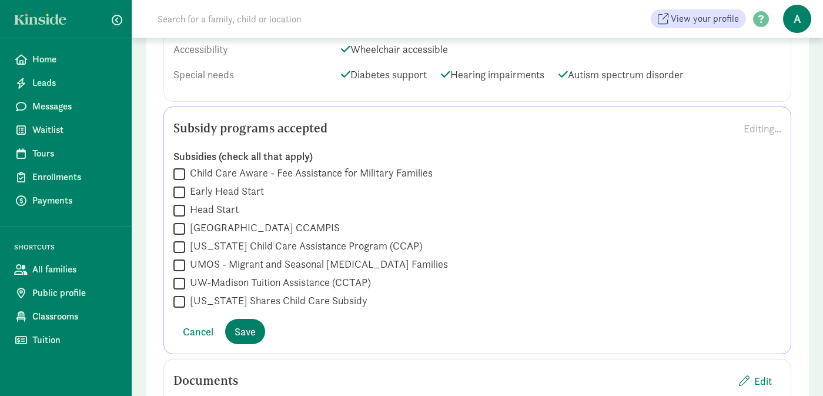
scroll to position [1751, 0]
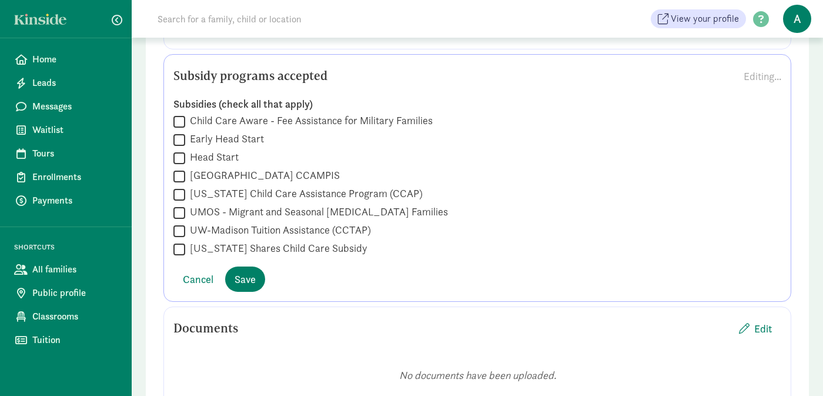
click at [176, 241] on input "Wisconsin Shares Child Care Subsidy" at bounding box center [179, 249] width 12 height 16
checkbox input "true"
click at [181, 223] on input "UW-Madison Tuition Assistance (CCTAP)" at bounding box center [179, 231] width 12 height 16
checkbox input "true"
click at [245, 271] on span "Save" at bounding box center [245, 279] width 21 height 16
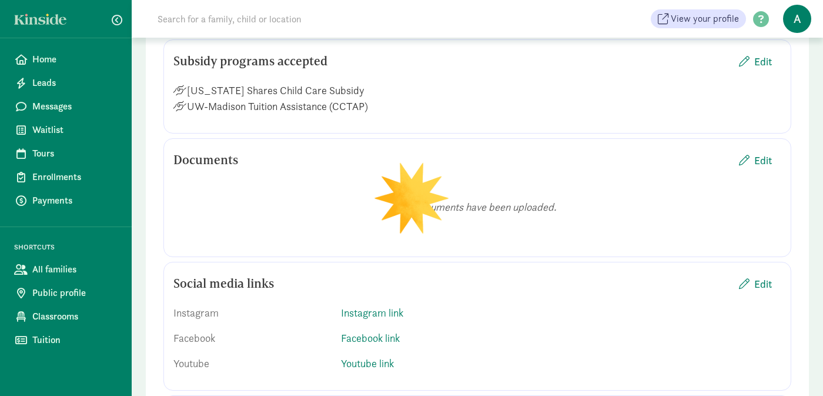
scroll to position [1767, 0]
click at [389, 305] on link "Instagram link" at bounding box center [372, 312] width 62 height 14
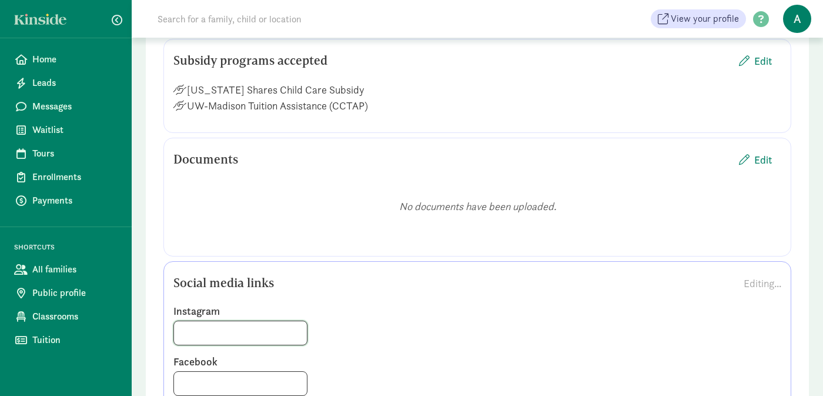
click at [232, 321] on input at bounding box center [240, 333] width 133 height 24
paste input "https://www.instagram.com/preschoolofthearts_wi/"
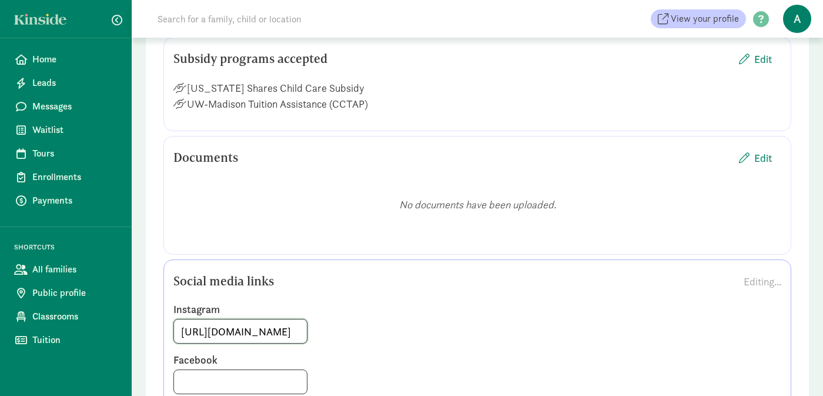
scroll to position [1769, 0]
type input "https://www.instagram.com/preschoolofthearts_wi/"
click at [221, 374] on input at bounding box center [240, 381] width 133 height 24
paste input "https://www.facebook.com/PreschooloftheArtsWI"
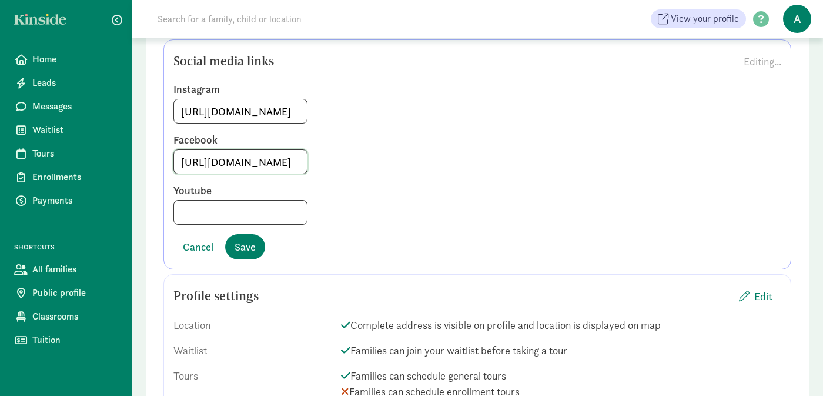
scroll to position [1991, 0]
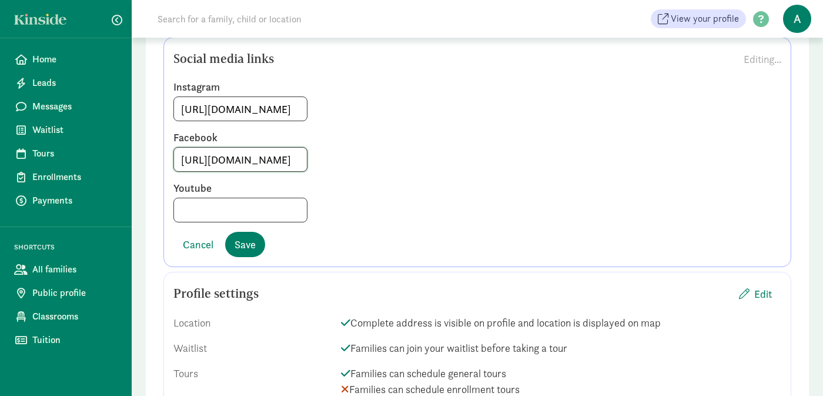
type input "https://www.facebook.com/PreschooloftheArtsWI"
click at [232, 198] on input at bounding box center [240, 210] width 133 height 24
paste input "https://www.youtube.com/@preschooloftheartsmadisonw4065"
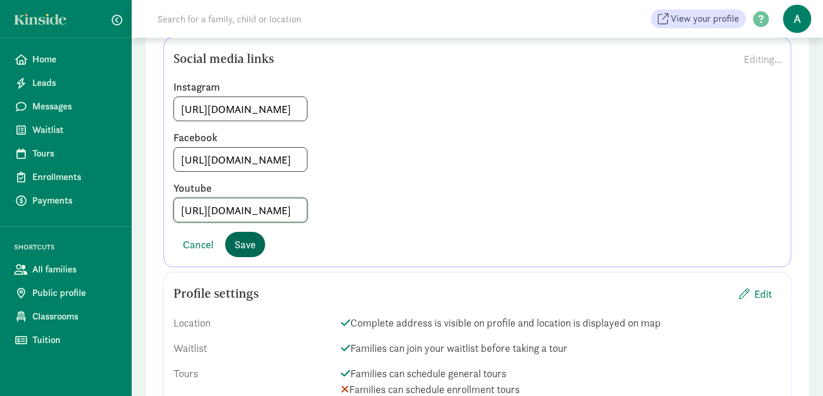
type input "https://www.youtube.com/@preschooloftheartsmadisonw4065"
click at [241, 236] on span "Save" at bounding box center [245, 244] width 21 height 16
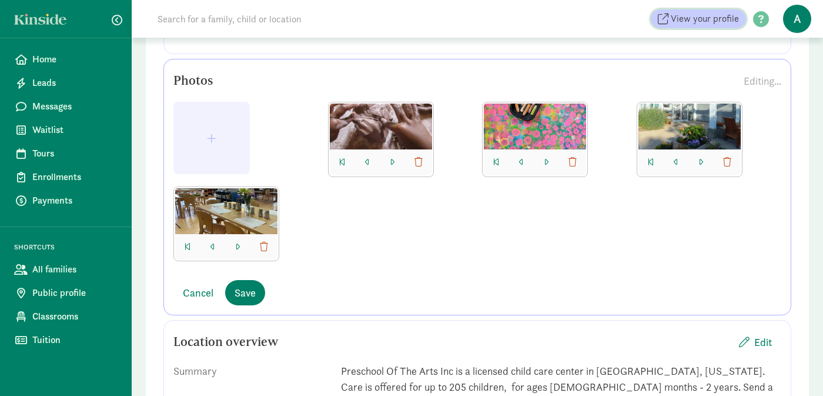
scroll to position [293, 0]
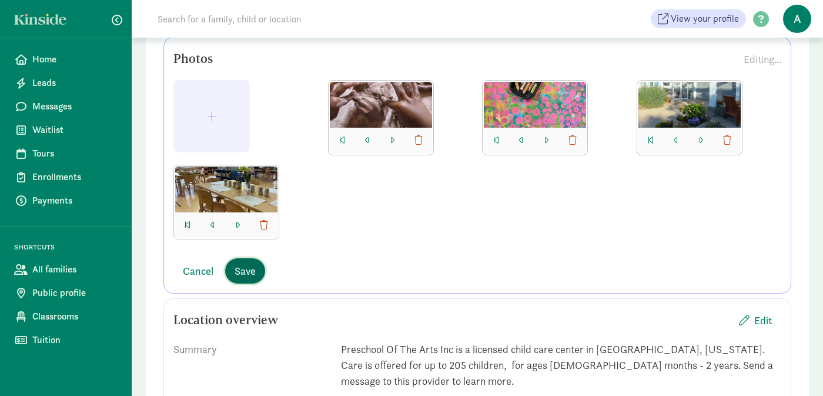
click at [245, 273] on span "Save" at bounding box center [245, 271] width 21 height 16
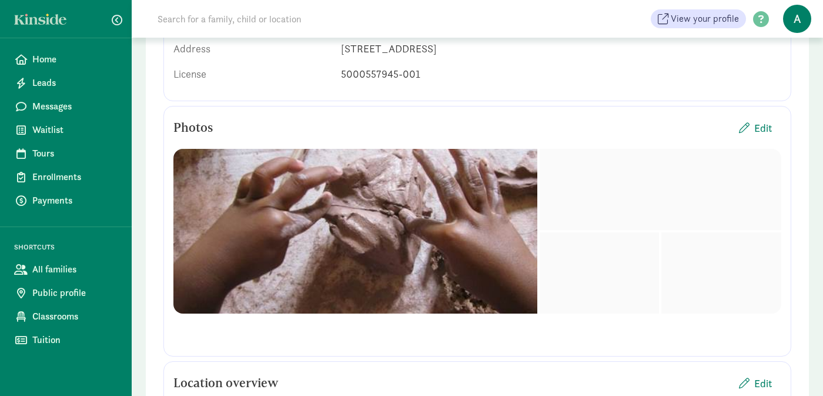
scroll to position [222, 0]
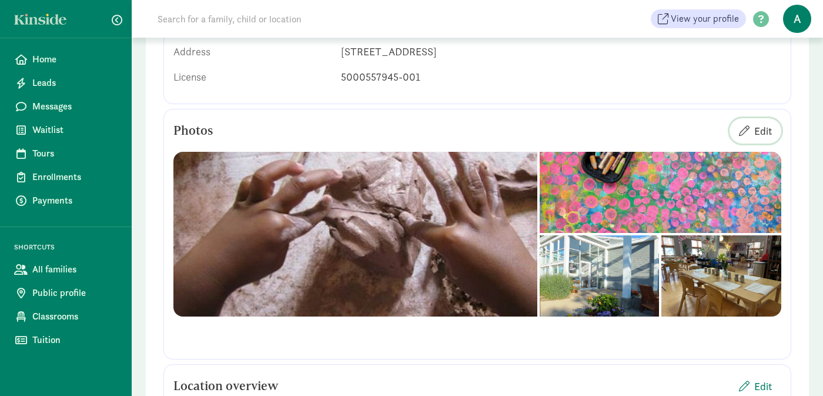
click at [765, 135] on span "Edit" at bounding box center [764, 131] width 18 height 16
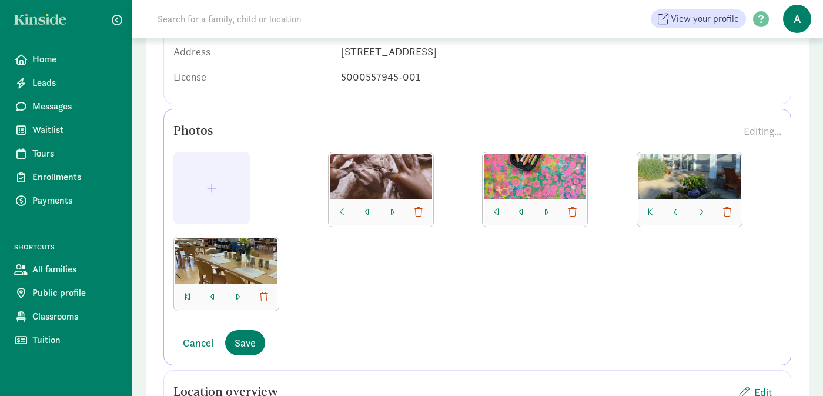
drag, startPoint x: 707, startPoint y: 181, endPoint x: 663, endPoint y: 185, distance: 44.3
click at [663, 185] on div at bounding box center [690, 176] width 102 height 46
click at [681, 219] on div at bounding box center [690, 212] width 102 height 26
click at [678, 216] on span "button" at bounding box center [676, 212] width 5 height 9
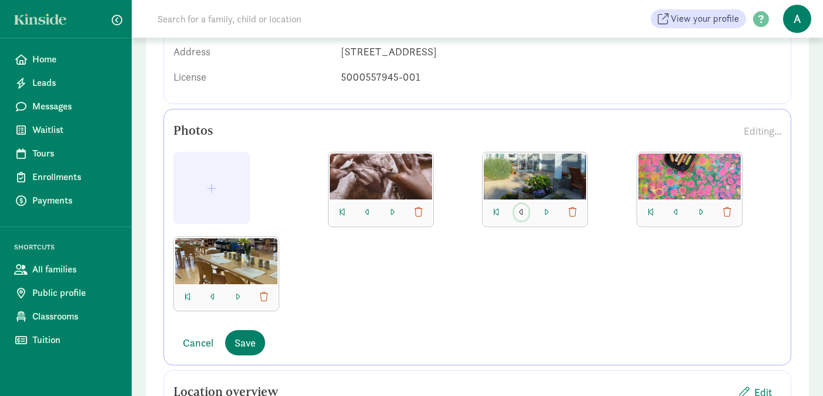
click at [525, 213] on button "button" at bounding box center [522, 212] width 14 height 16
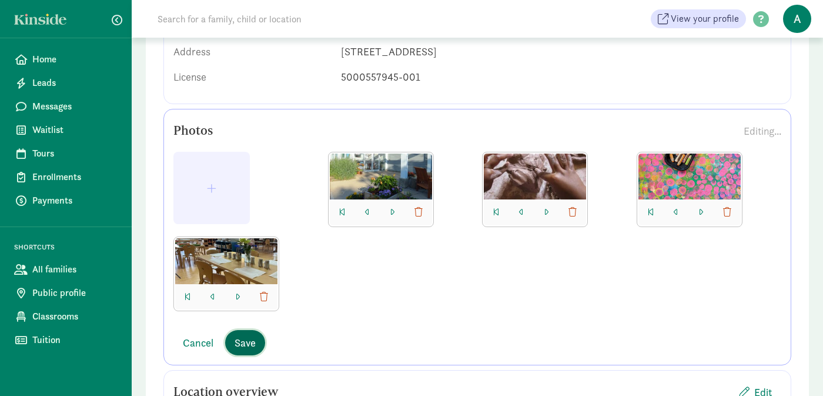
click at [250, 342] on span "Save" at bounding box center [245, 343] width 21 height 16
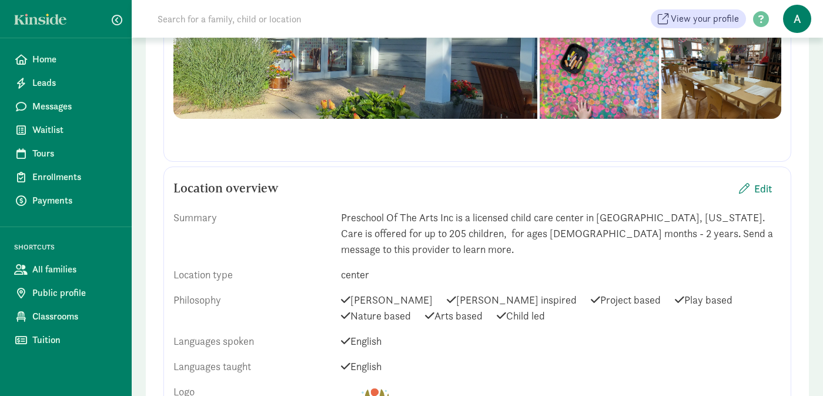
scroll to position [40, 0]
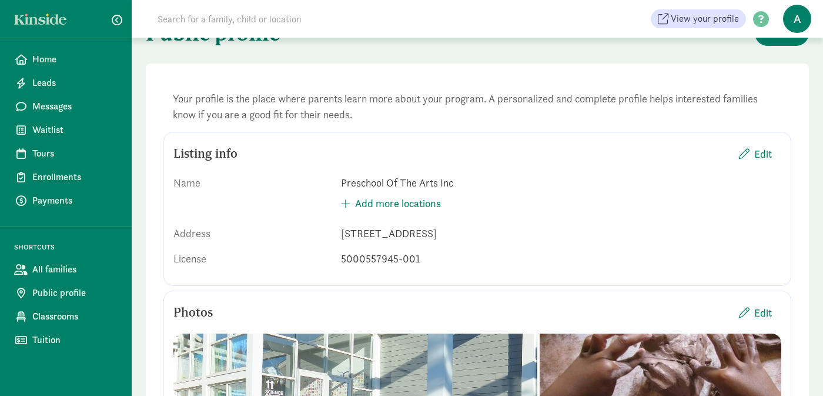
click at [758, 311] on span "Edit" at bounding box center [764, 313] width 18 height 16
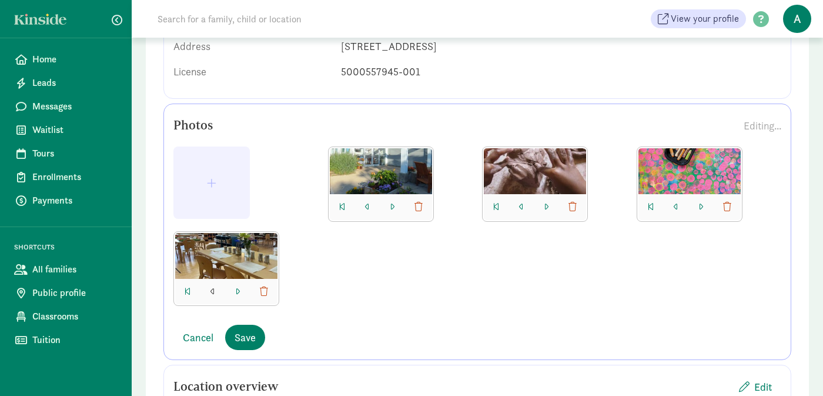
scroll to position [228, 0]
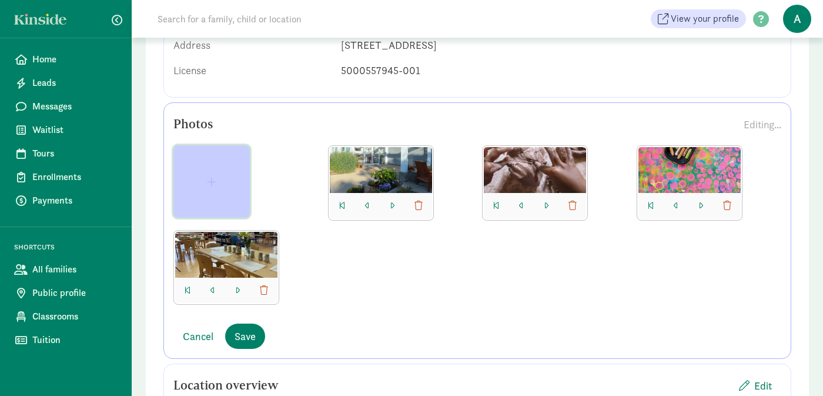
click at [215, 172] on button "button" at bounding box center [211, 181] width 76 height 72
click at [219, 175] on button "button" at bounding box center [211, 181] width 76 height 72
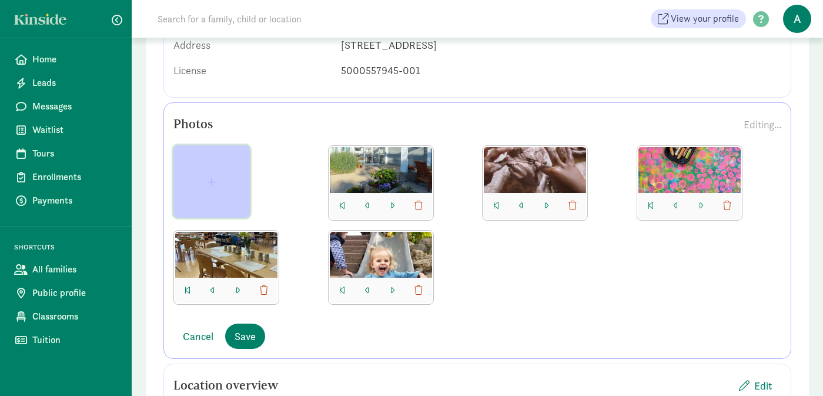
click at [199, 162] on button "button" at bounding box center [211, 181] width 76 height 72
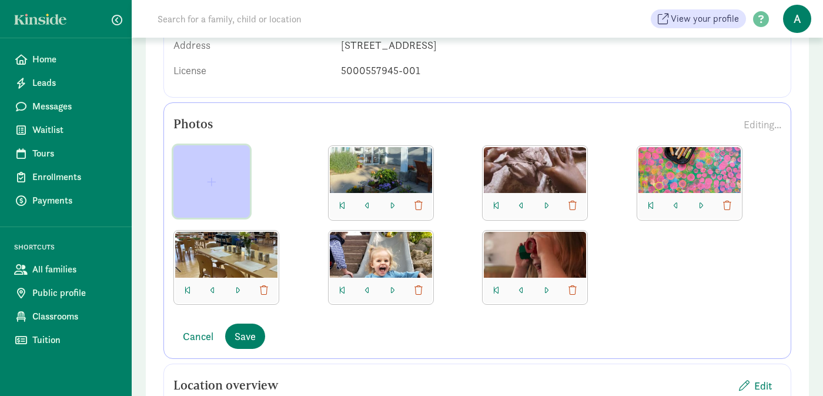
click at [211, 158] on button "button" at bounding box center [211, 181] width 76 height 72
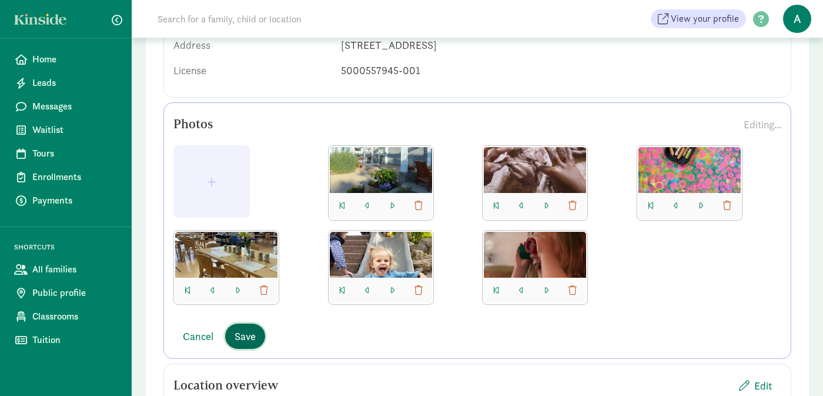
click at [236, 335] on span "Save" at bounding box center [245, 336] width 21 height 16
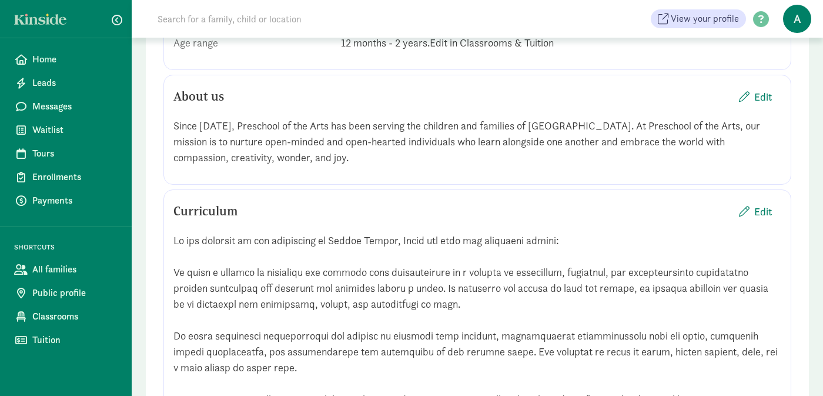
scroll to position [884, 0]
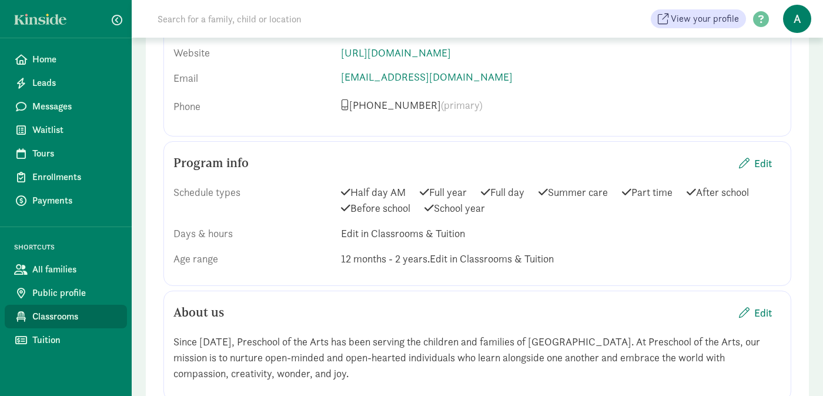
click at [65, 316] on span "Classrooms" at bounding box center [74, 316] width 85 height 14
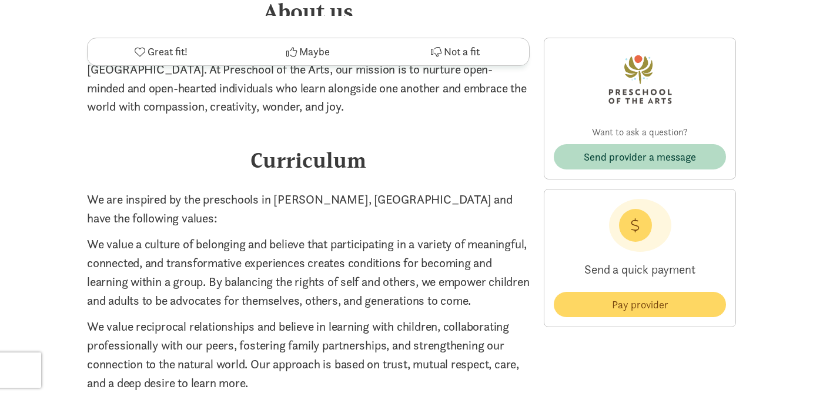
scroll to position [770, 0]
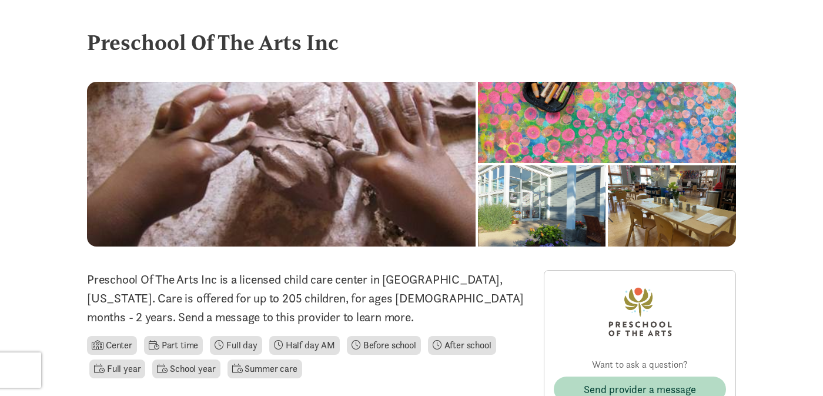
scroll to position [2, 0]
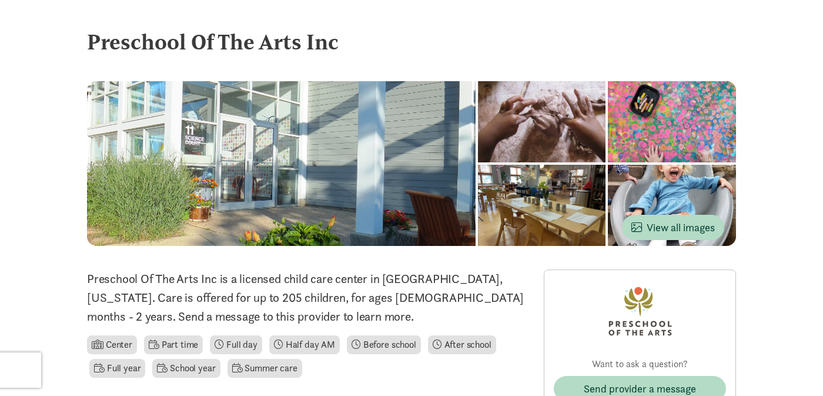
scroll to position [2, 0]
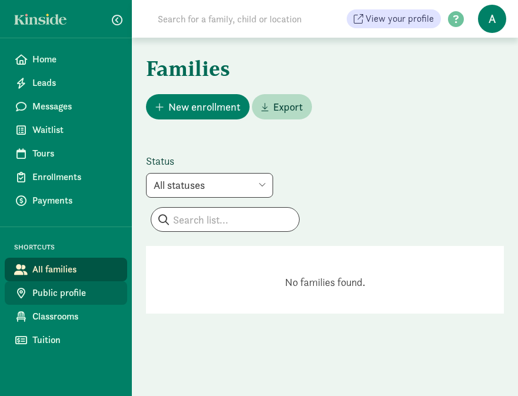
click at [48, 300] on link "Public profile" at bounding box center [66, 293] width 122 height 24
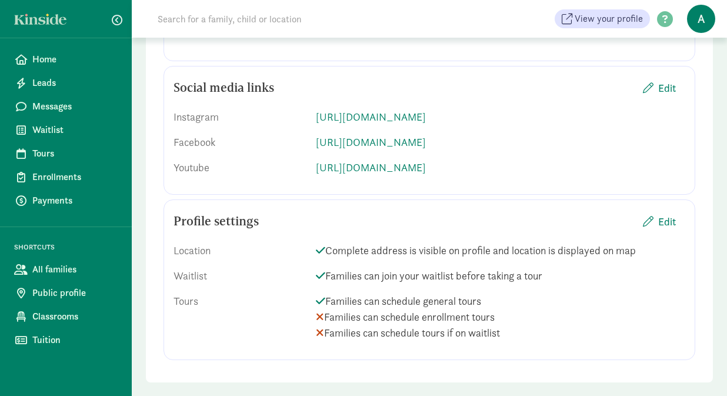
scroll to position [1974, 0]
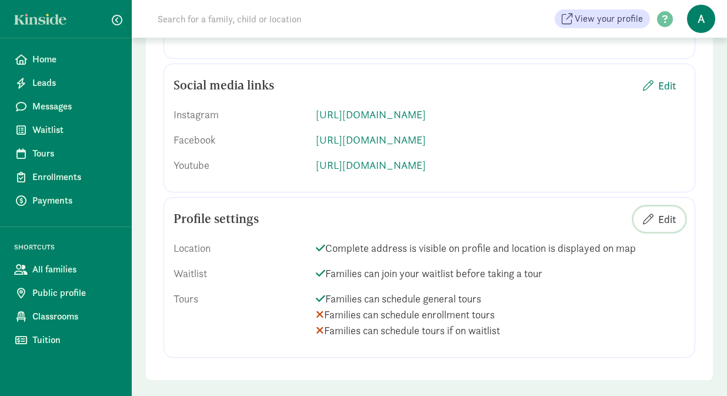
click at [508, 211] on span "Edit" at bounding box center [667, 219] width 18 height 16
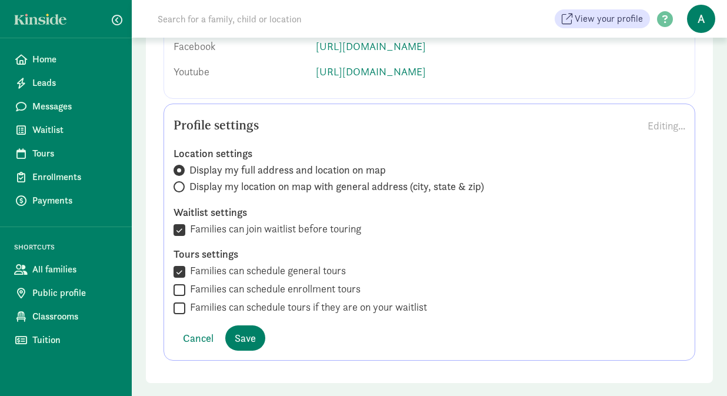
scroll to position [2071, 0]
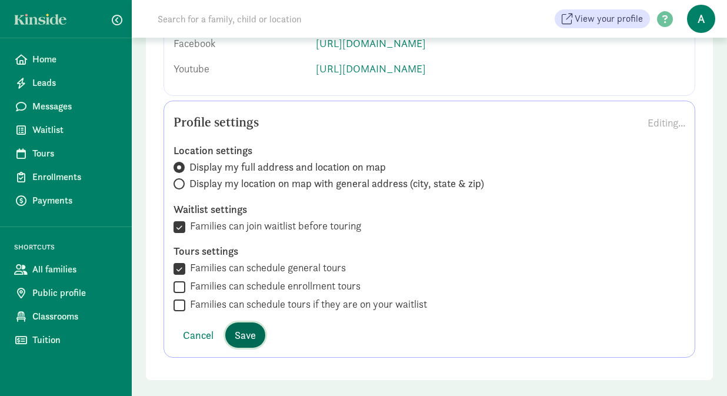
click at [256, 322] on button "Save" at bounding box center [245, 334] width 40 height 25
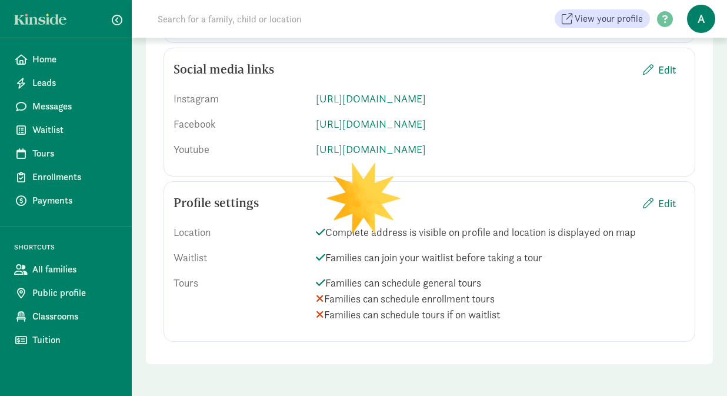
scroll to position [1974, 0]
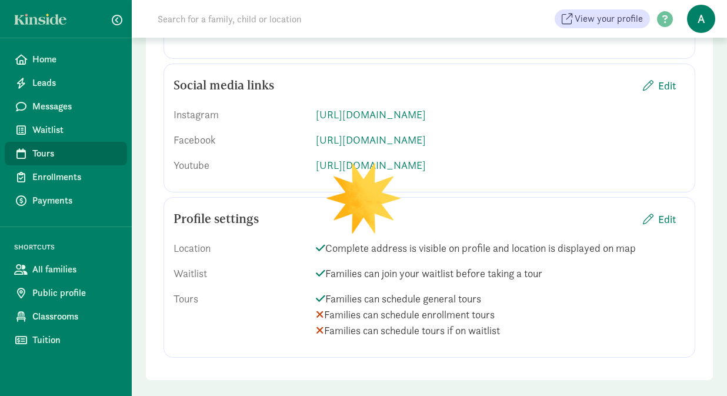
click at [55, 156] on span "Tours" at bounding box center [74, 153] width 85 height 14
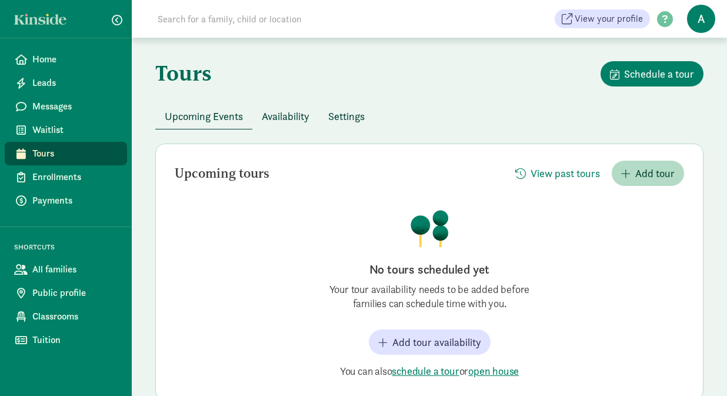
click at [290, 108] on span "Availability" at bounding box center [286, 116] width 48 height 16
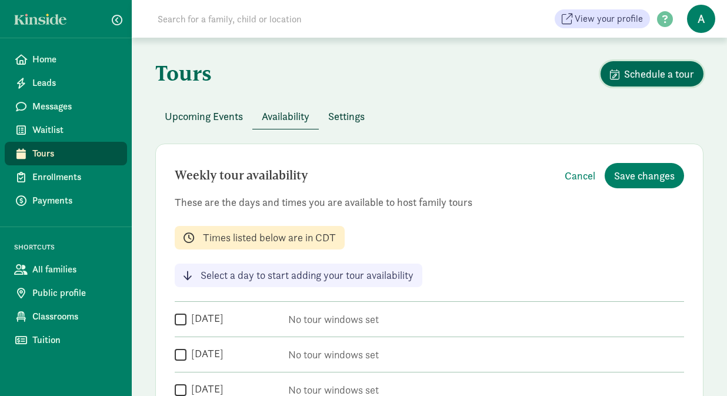
click at [635, 74] on span "Schedule a tour" at bounding box center [659, 74] width 70 height 16
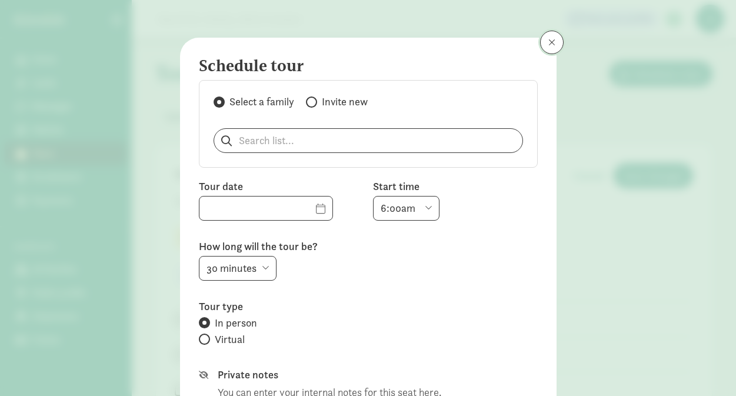
click at [548, 49] on button at bounding box center [552, 43] width 24 height 24
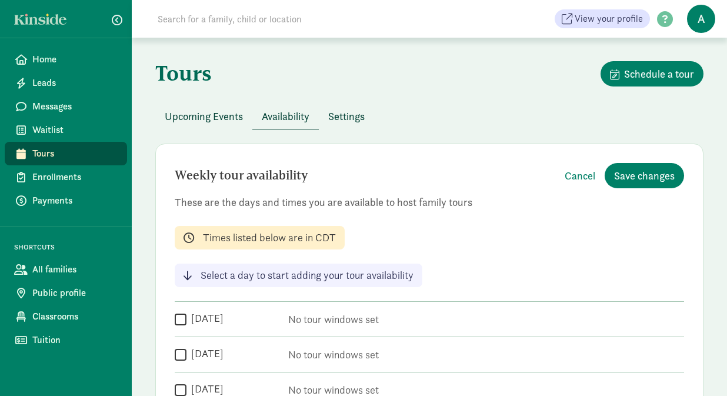
click at [52, 11] on div at bounding box center [66, 19] width 132 height 38
click at [56, 21] on link at bounding box center [43, 19] width 59 height 11
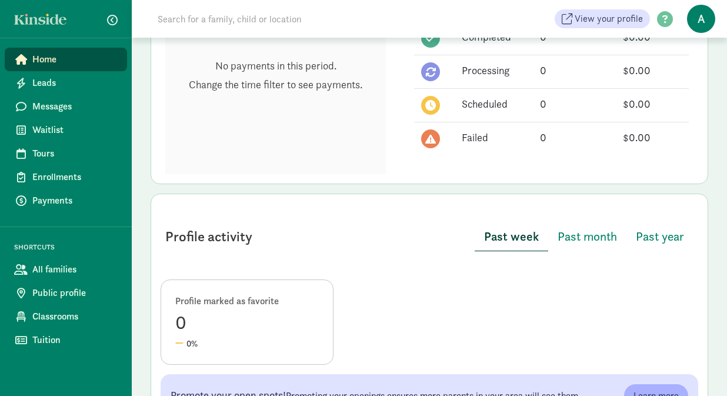
scroll to position [411, 0]
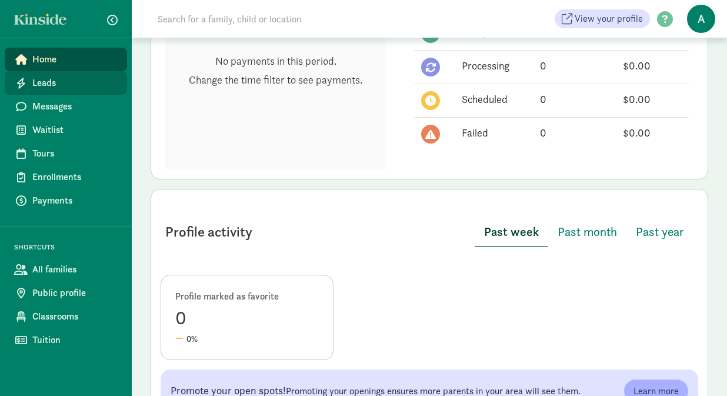
click at [64, 88] on span "Leads" at bounding box center [74, 83] width 85 height 14
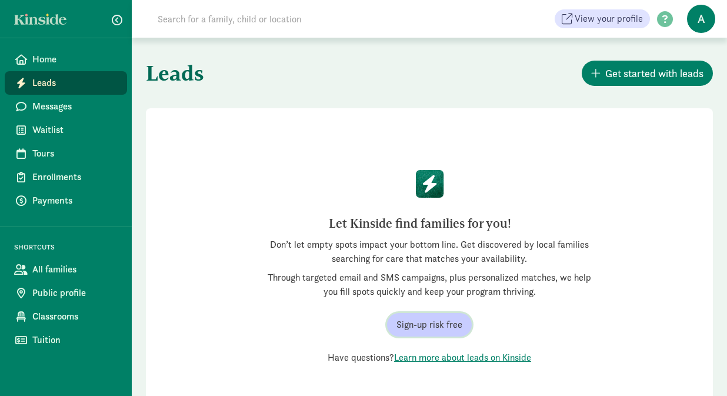
click at [425, 326] on span "Sign-up risk free" at bounding box center [429, 325] width 66 height 14
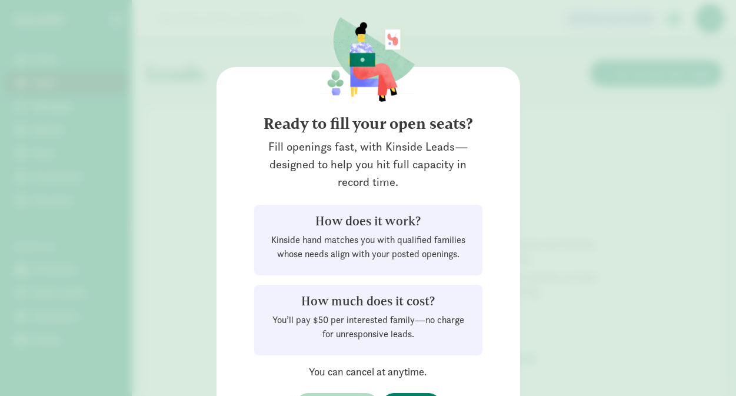
click at [607, 272] on div "Ready to fill your open seats? Fill openings fast, with Kinside Leads—designed …" at bounding box center [368, 198] width 736 height 396
click at [607, 187] on div "Ready to fill your open seats? Fill openings fast, with Kinside Leads—designed …" at bounding box center [368, 198] width 736 height 396
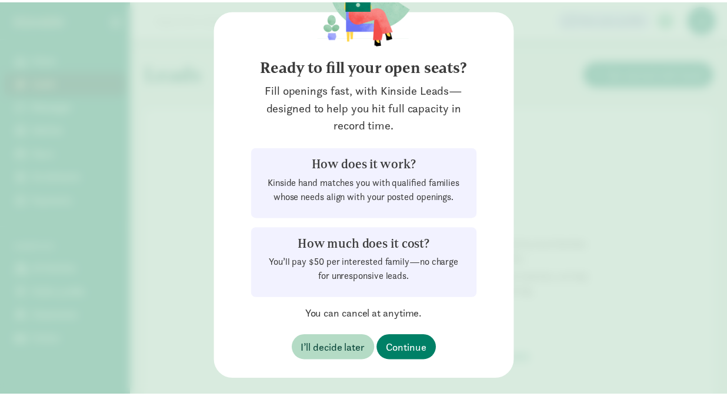
scroll to position [79, 0]
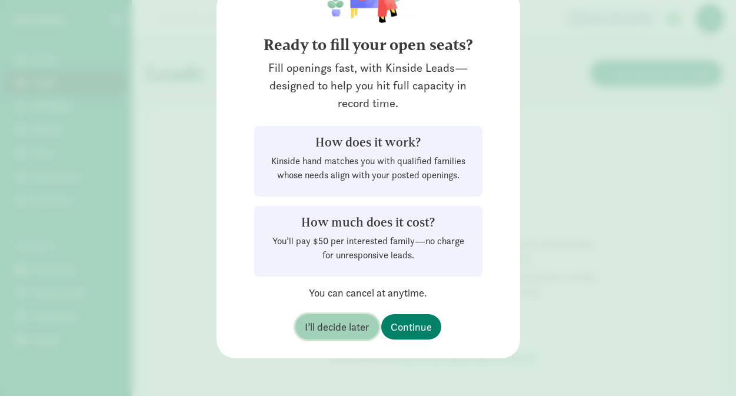
click at [320, 333] on span "I’ll decide later" at bounding box center [337, 327] width 65 height 16
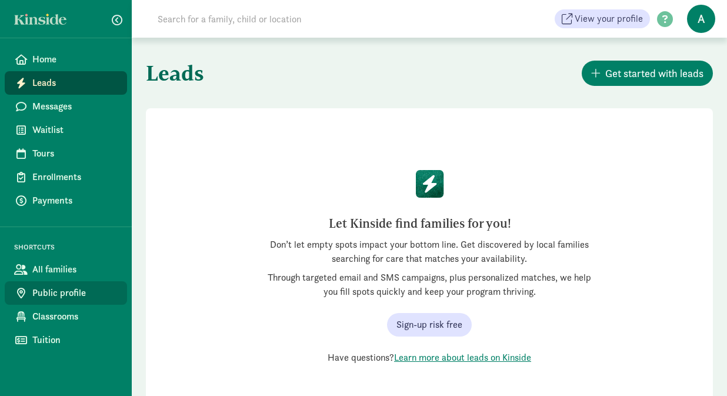
click at [81, 292] on span "Public profile" at bounding box center [74, 293] width 85 height 14
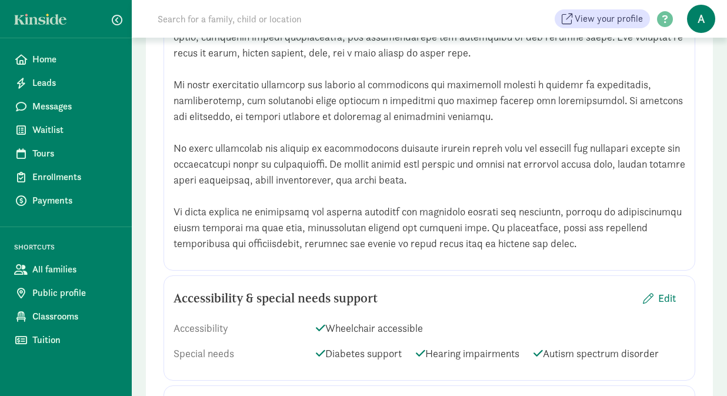
scroll to position [1398, 0]
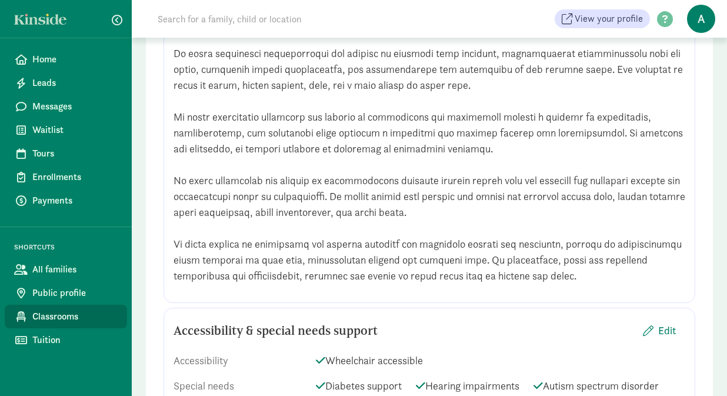
click at [29, 322] on link "Classrooms" at bounding box center [66, 317] width 122 height 24
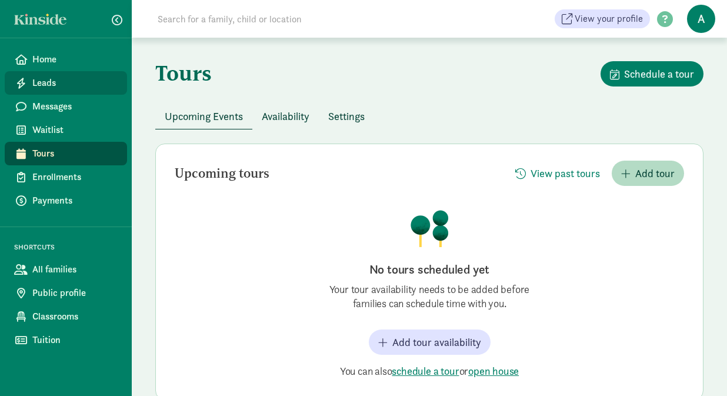
click at [64, 81] on span "Leads" at bounding box center [74, 83] width 85 height 14
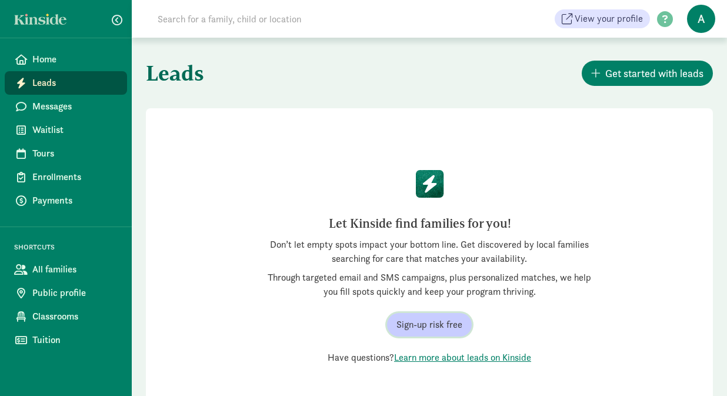
click at [455, 325] on span "Sign-up risk free" at bounding box center [429, 325] width 66 height 14
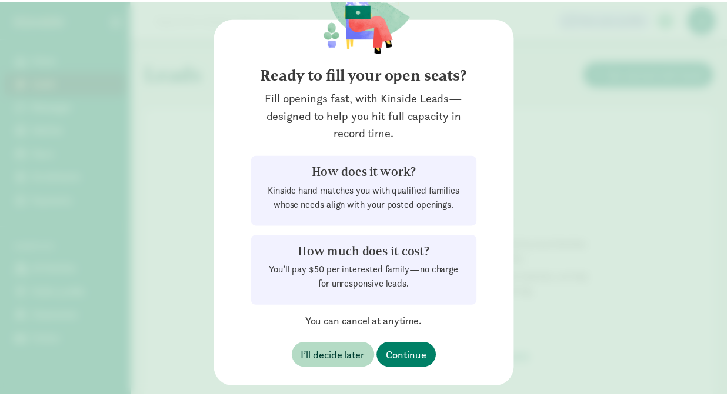
scroll to position [54, 0]
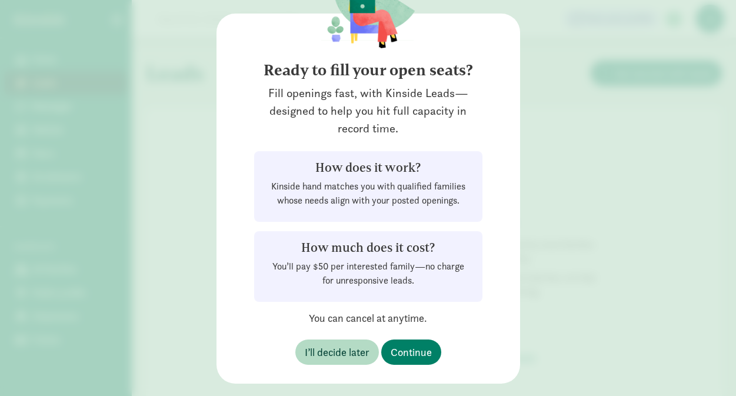
click at [565, 218] on div "Ready to fill your open seats? Fill openings fast, with Kinside Leads—designed …" at bounding box center [368, 198] width 736 height 396
click at [339, 348] on span "I’ll decide later" at bounding box center [337, 352] width 65 height 16
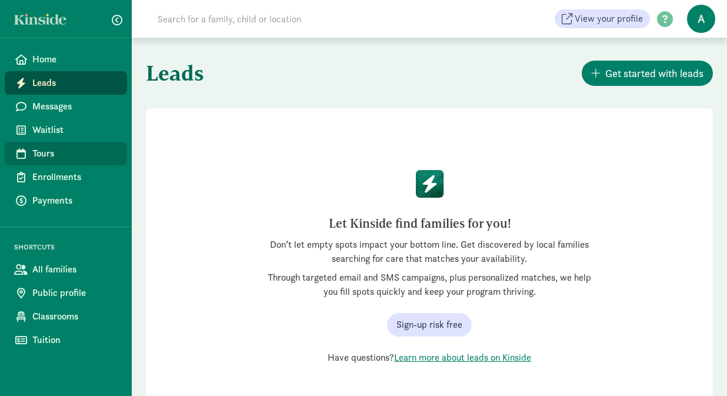
click at [65, 162] on link "Tours" at bounding box center [66, 154] width 122 height 24
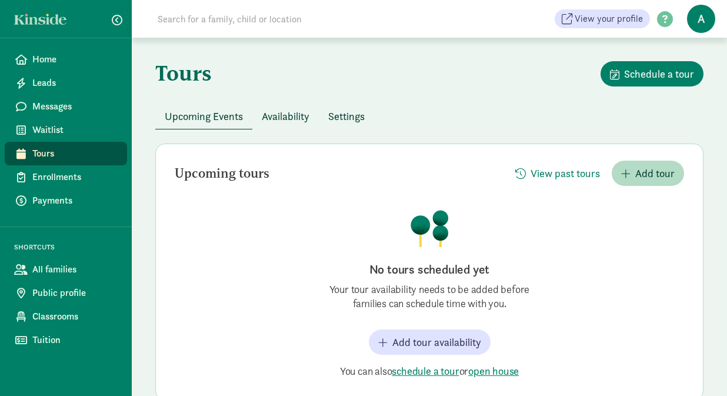
click at [282, 114] on span "Availability" at bounding box center [286, 116] width 48 height 16
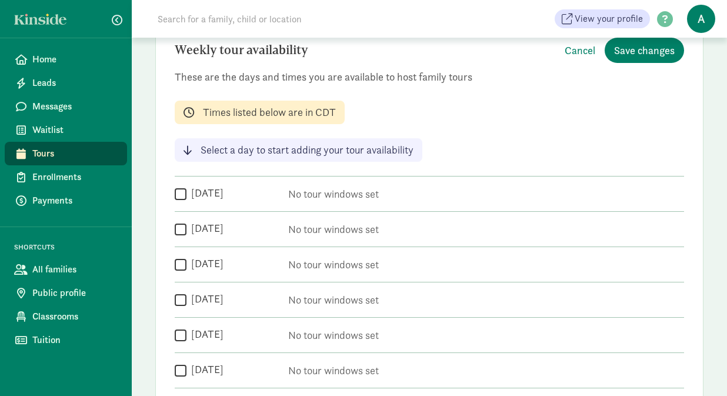
scroll to position [142, 0]
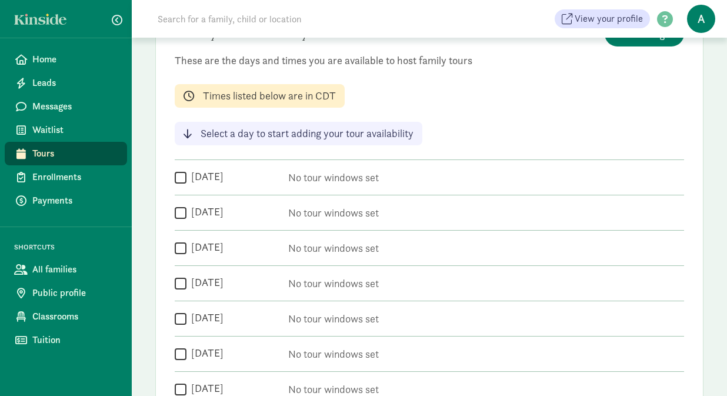
click at [179, 217] on input "[DATE]" at bounding box center [181, 213] width 12 height 16
checkbox input "true"
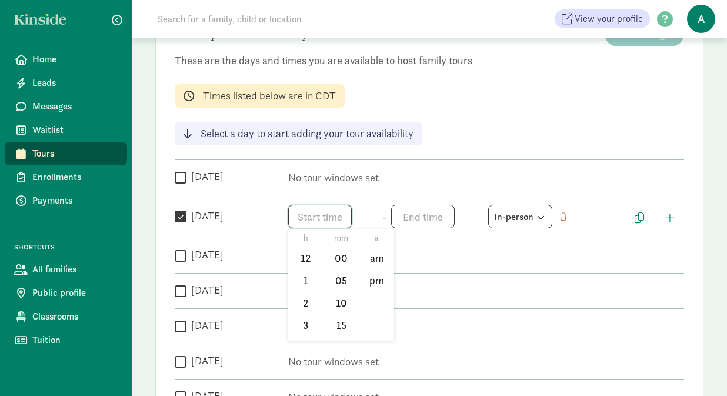
click at [334, 209] on span "h 12 1 2 3 4 5 6 7 8 9 10 11 mm 00 05 10 15 20 25 30 35 40 45 50 55 a am pm" at bounding box center [332, 217] width 89 height 24
click at [180, 215] on div at bounding box center [363, 198] width 727 height 396
click at [183, 255] on input "[DATE]" at bounding box center [181, 256] width 12 height 16
checkbox input "true"
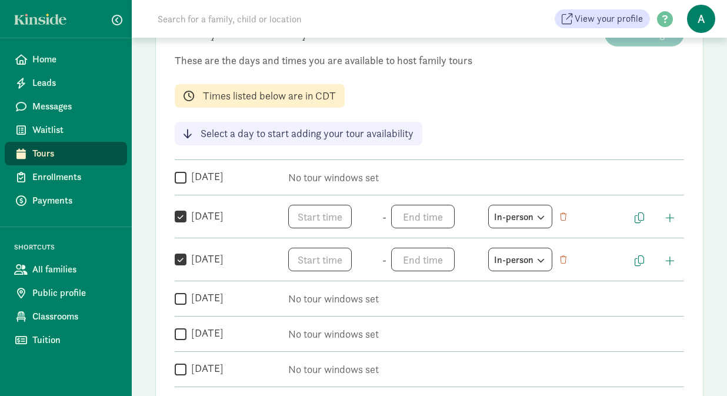
click at [183, 218] on input "[DATE]" at bounding box center [181, 217] width 12 height 16
checkbox input "false"
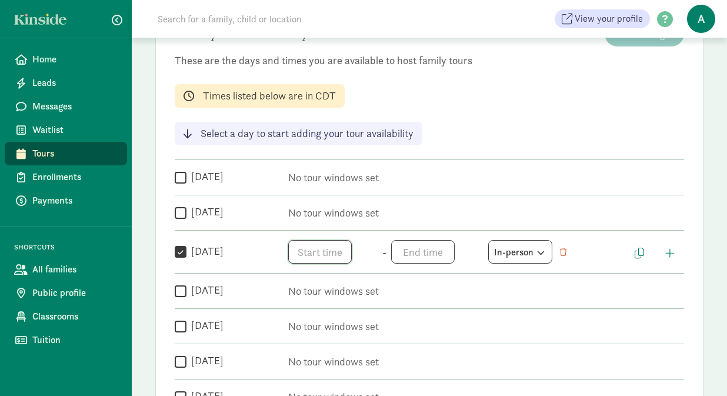
click at [330, 254] on span "h 12 1 2 3 4 5 6 7 8 9 10 11 mm 00 05 10 15 20 25 30 35 40 45 50 55 a am pm" at bounding box center [332, 252] width 89 height 24
click at [313, 250] on div at bounding box center [363, 198] width 727 height 396
click at [312, 248] on span "h 12 1 2 3 4 5 6 7 8 9 10 11 mm 00 05 10 15 20 25 30 35 40 45 50 55 a am pm" at bounding box center [332, 252] width 89 height 24
click at [300, 351] on li "9" at bounding box center [305, 353] width 35 height 22
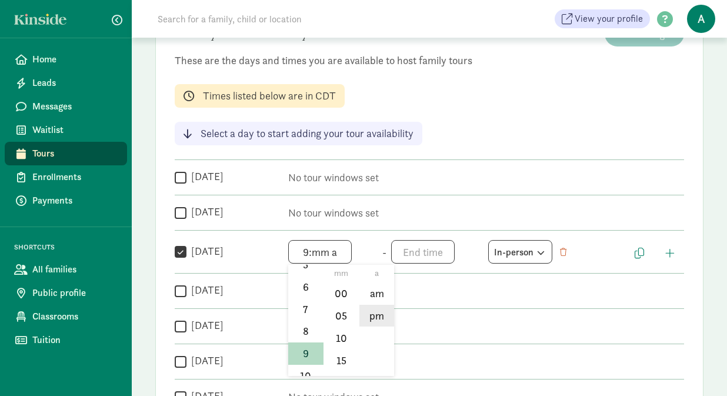
click at [361, 306] on li "pm" at bounding box center [376, 316] width 35 height 22
click at [341, 292] on li "00" at bounding box center [341, 293] width 35 height 22
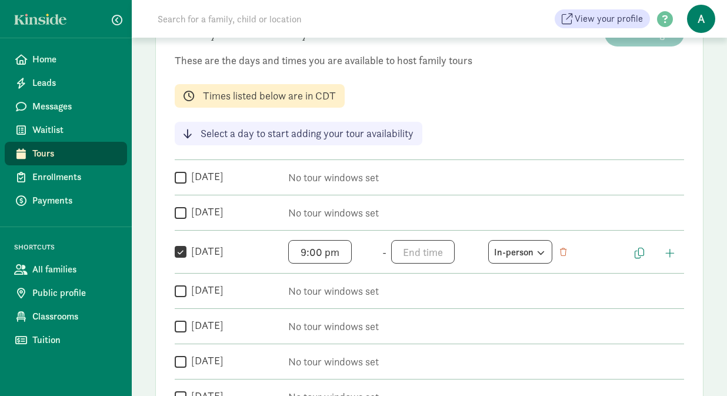
scroll to position [18, 0]
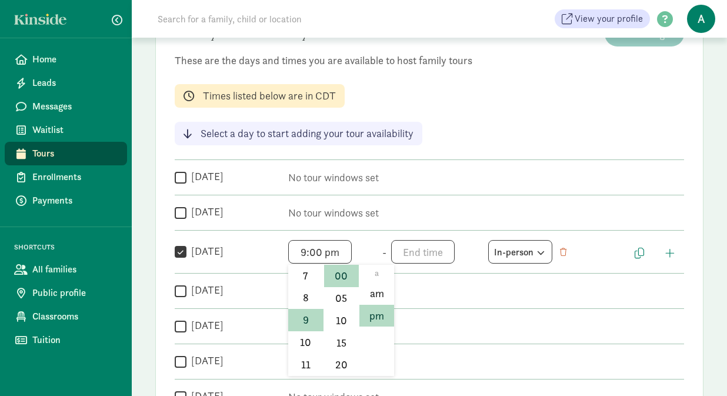
click at [328, 252] on span "9:00 pm h 12 1 2 3 4 5 6 7 8 9 10 11 mm 00 05 10 15 20 25 30 35 40 45 50 55 a a…" at bounding box center [332, 252] width 89 height 24
click at [369, 295] on li "am" at bounding box center [376, 293] width 35 height 22
type input "9:00 am"
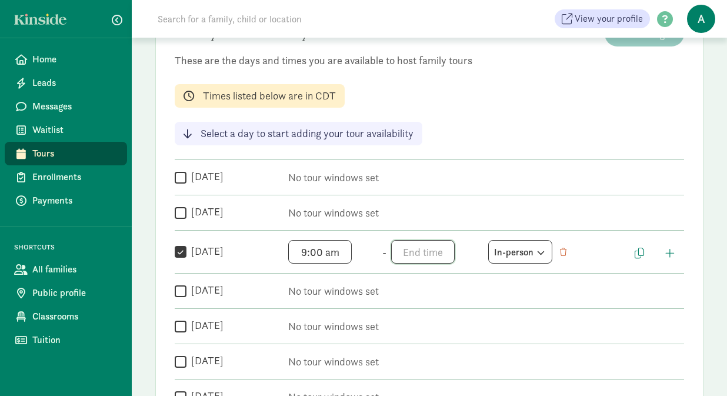
click at [429, 259] on span "h 12 1 2 3 4 5 6 7 8 9 10 11 mm 00 05 10 15 20 25 30 35 40 45 50 55 a am pm" at bounding box center [435, 252] width 89 height 24
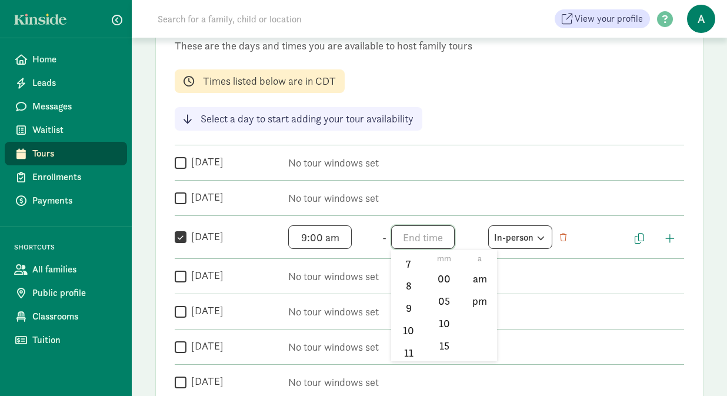
scroll to position [173, 0]
click at [401, 346] on li "11" at bounding box center [408, 349] width 35 height 22
click at [406, 268] on li "12" at bounding box center [408, 279] width 35 height 22
click at [438, 282] on li "00" at bounding box center [444, 279] width 35 height 22
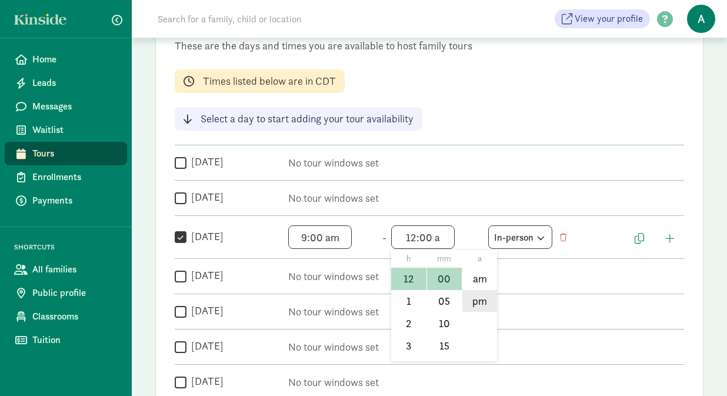
click at [482, 303] on li "pm" at bounding box center [479, 301] width 35 height 22
type input "12:00 pm"
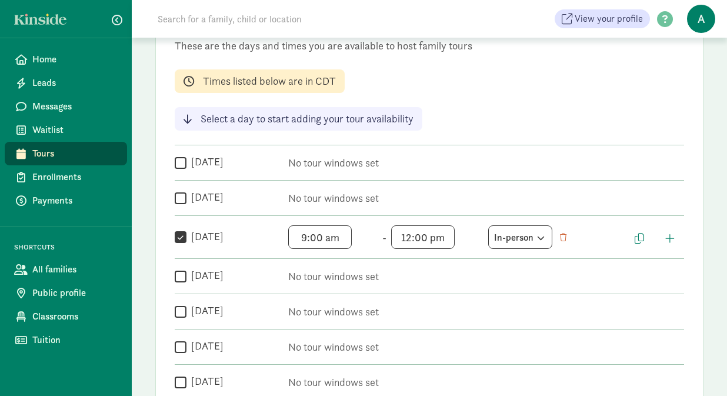
click at [178, 277] on input "Thursday" at bounding box center [181, 276] width 12 height 16
checkbox input "true"
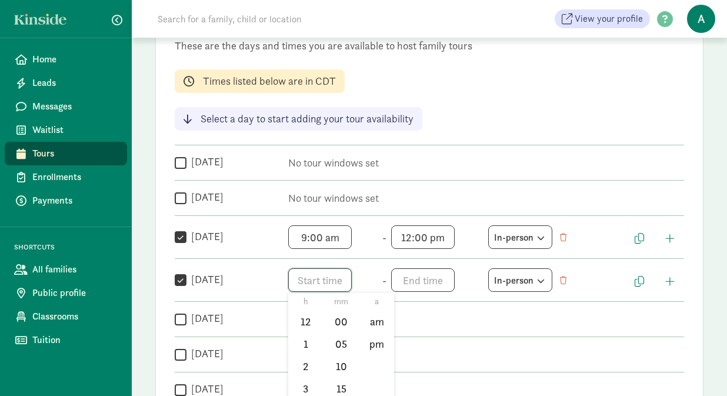
click at [307, 277] on span "h 12 1 2 3 4 5 6 7 8 9 10 11 mm 00 05 10 15 20 25 30 35 40 45 50 55 a am pm" at bounding box center [332, 280] width 89 height 24
click at [302, 368] on li "9" at bounding box center [305, 369] width 35 height 22
click at [337, 328] on li "00" at bounding box center [341, 322] width 35 height 22
click at [379, 324] on li "am" at bounding box center [376, 322] width 35 height 22
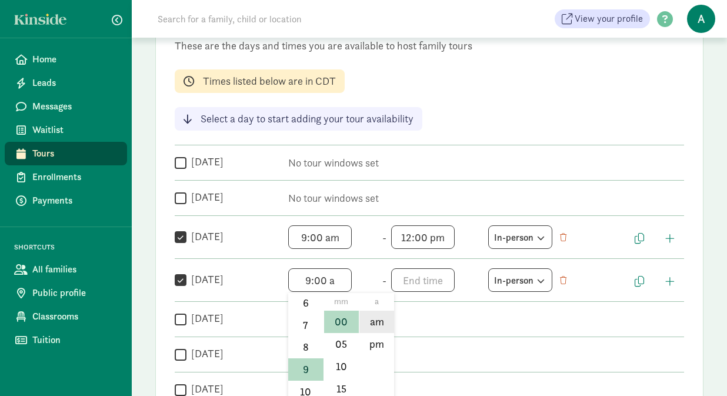
type input "9:00 am"
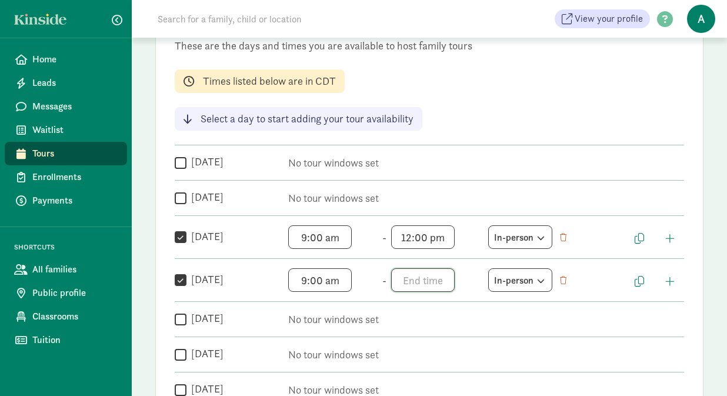
click at [413, 286] on span "h 12 1 2 3 4 5 6 7 8 9 10 11 mm 00 05 10 15 20 25 30 35 40 45 50 55 a am pm" at bounding box center [435, 280] width 89 height 24
click at [405, 313] on li "12" at bounding box center [408, 322] width 35 height 22
click at [443, 322] on li "00" at bounding box center [444, 322] width 35 height 22
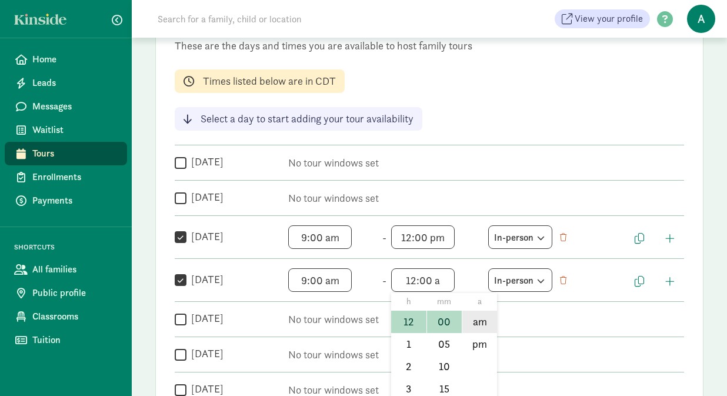
click at [485, 320] on li "am" at bounding box center [479, 322] width 35 height 22
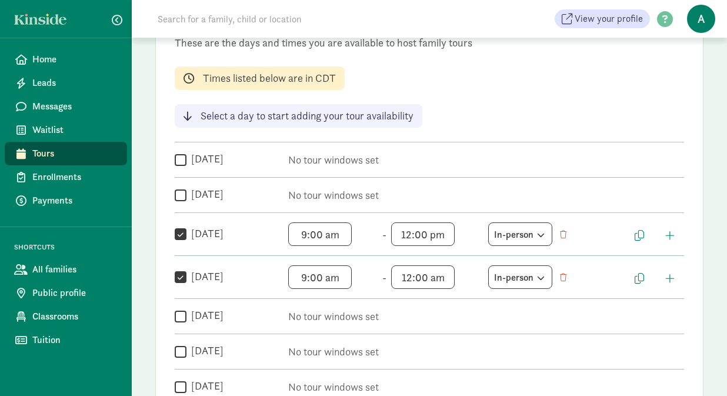
scroll to position [18, 0]
click at [431, 270] on span "12:00 am h 12 1 2 3 4 5 6 7 8 9 10 11 mm 00 05 10 15 20 25 30 35 40 45 50 55 a …" at bounding box center [435, 277] width 89 height 24
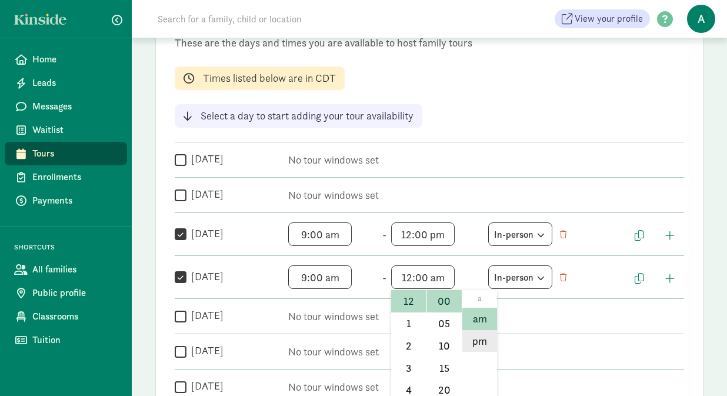
click at [462, 348] on li "pm" at bounding box center [479, 341] width 35 height 22
type input "12:00 pm"
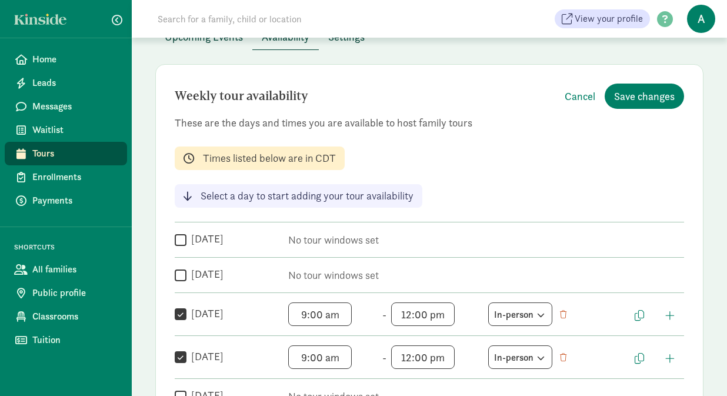
scroll to position [36, 0]
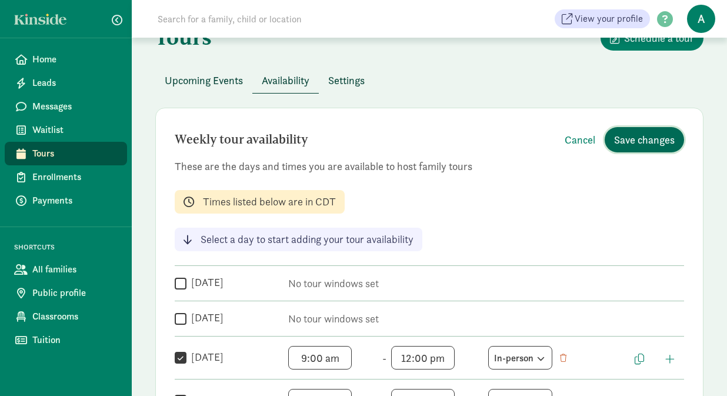
click at [633, 144] on span "Save changes" at bounding box center [644, 140] width 61 height 16
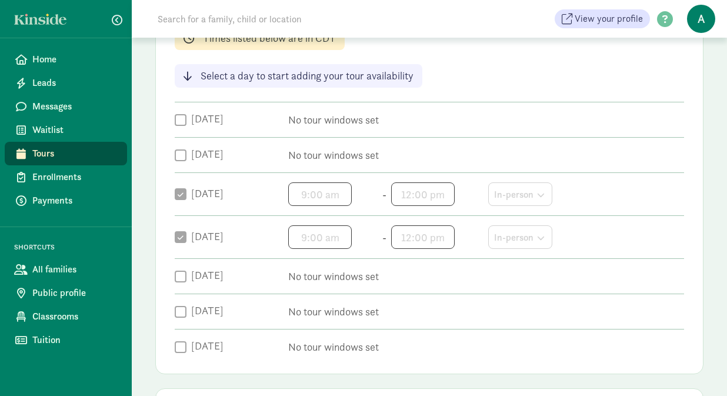
scroll to position [0, 0]
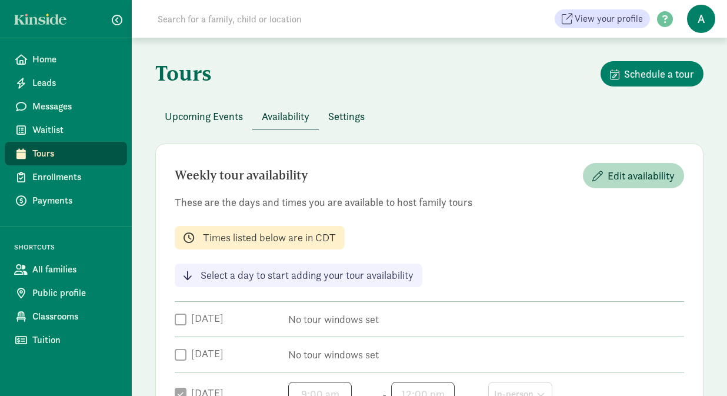
click at [352, 119] on span "Settings" at bounding box center [346, 116] width 36 height 16
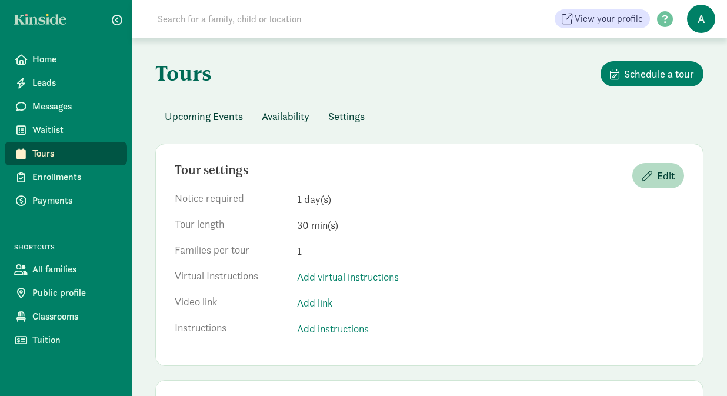
click at [194, 115] on span "Upcoming Events" at bounding box center [204, 116] width 78 height 16
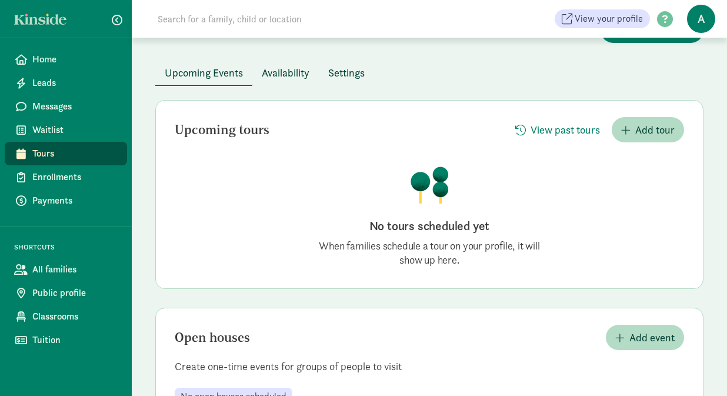
scroll to position [94, 0]
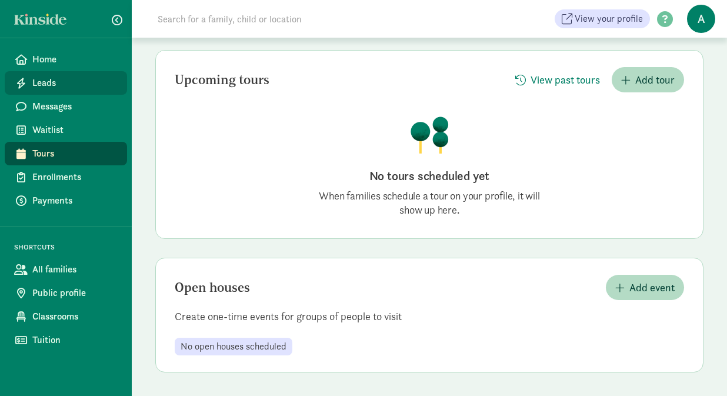
click at [68, 81] on span "Leads" at bounding box center [74, 83] width 85 height 14
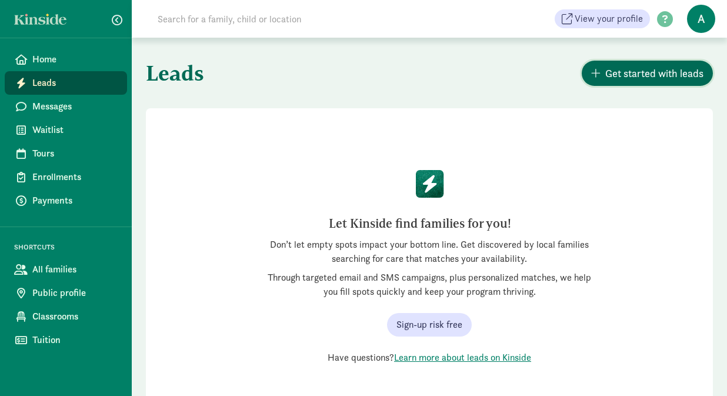
click at [646, 69] on span "Get started with leads" at bounding box center [654, 73] width 98 height 16
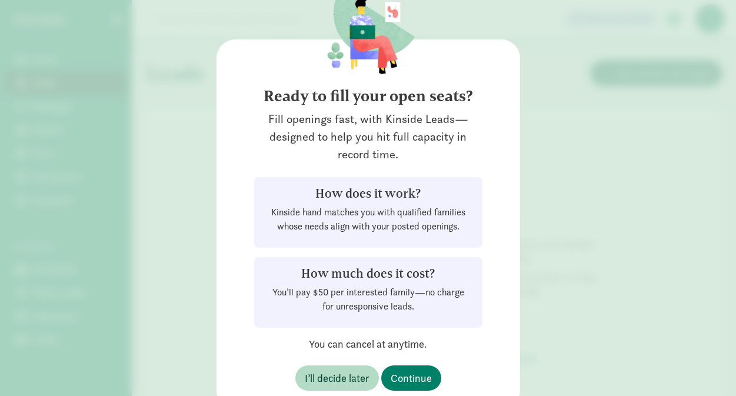
scroll to position [79, 0]
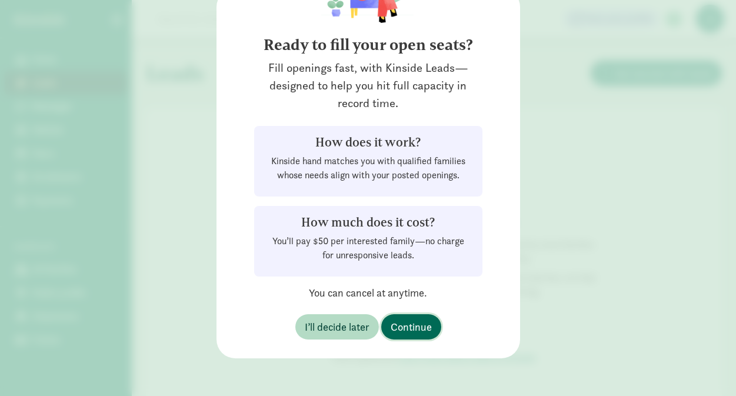
click at [414, 333] on span "Continue" at bounding box center [411, 327] width 41 height 16
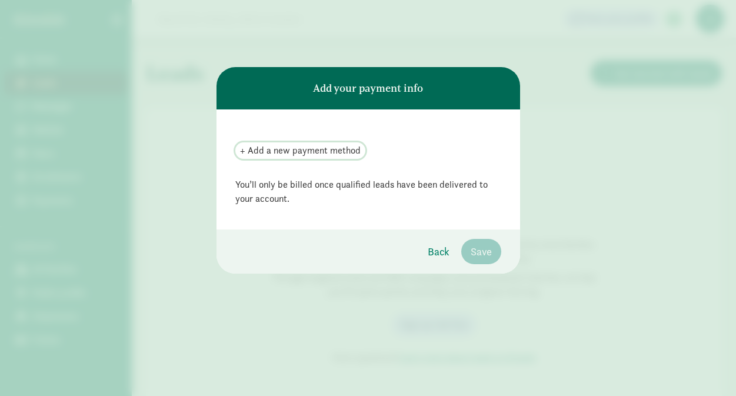
click at [331, 148] on span "+ Add a new payment method" at bounding box center [300, 151] width 121 height 14
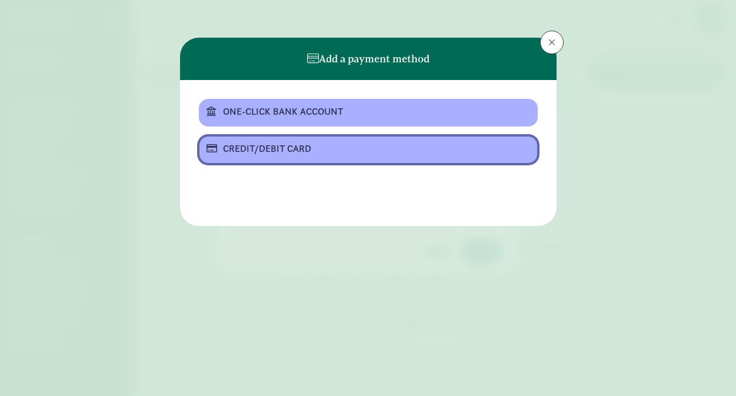
click at [329, 155] on div "CREDIT/DEBIT CARD" at bounding box center [367, 149] width 288 height 14
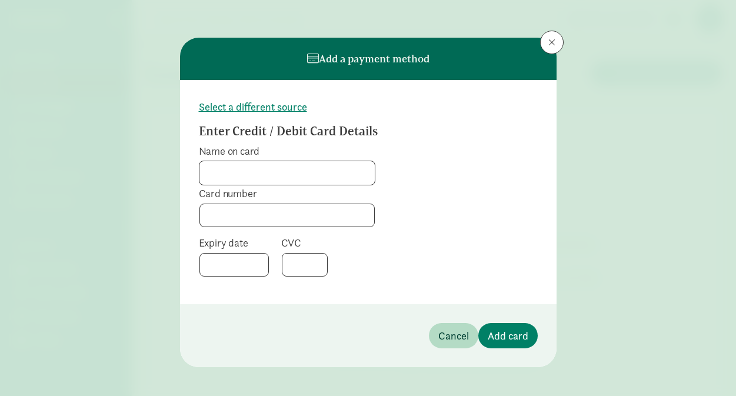
click at [282, 172] on input "Name on card" at bounding box center [286, 173] width 175 height 24
type input "[PERSON_NAME]"
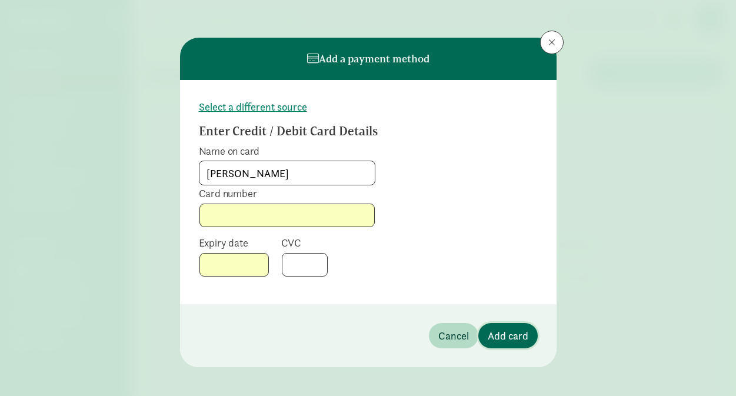
click at [519, 342] on span "Add card" at bounding box center [508, 336] width 41 height 16
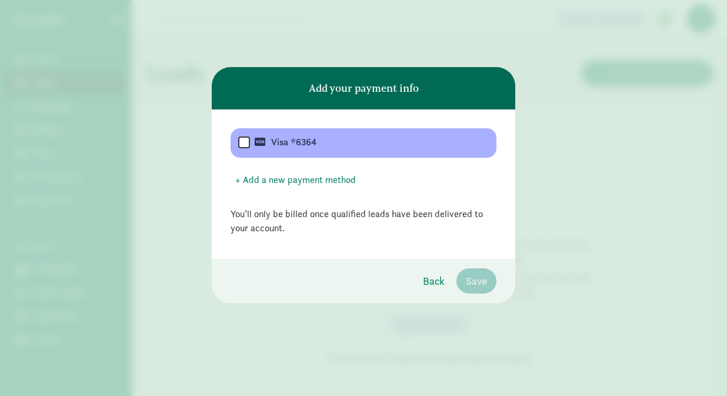
click at [236, 142] on div " Visa *6364" at bounding box center [364, 142] width 266 height 29
click at [244, 145] on input "checkbox" at bounding box center [244, 143] width 12 height 14
checkbox input "true"
click at [466, 284] on span "Save" at bounding box center [476, 281] width 21 height 16
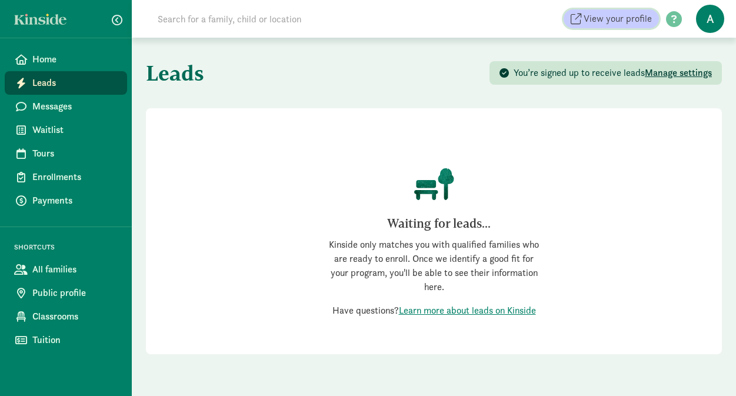
click at [626, 16] on span "View your profile" at bounding box center [617, 19] width 68 height 14
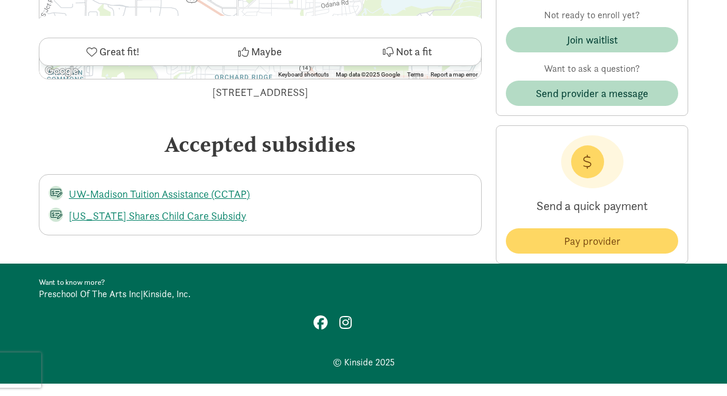
scroll to position [2132, 0]
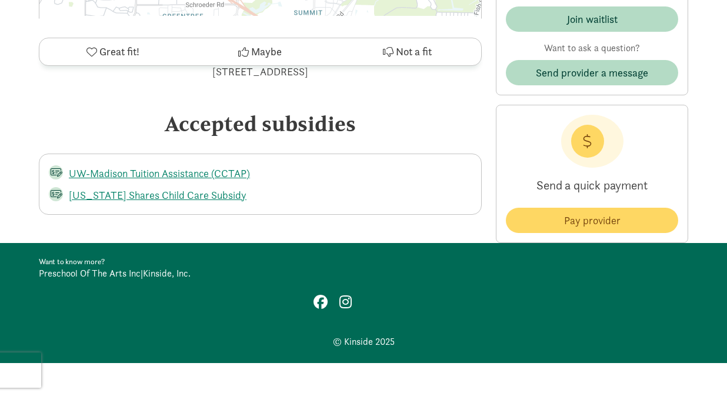
click at [117, 274] on link "Preschool Of The Arts Inc" at bounding box center [90, 273] width 102 height 12
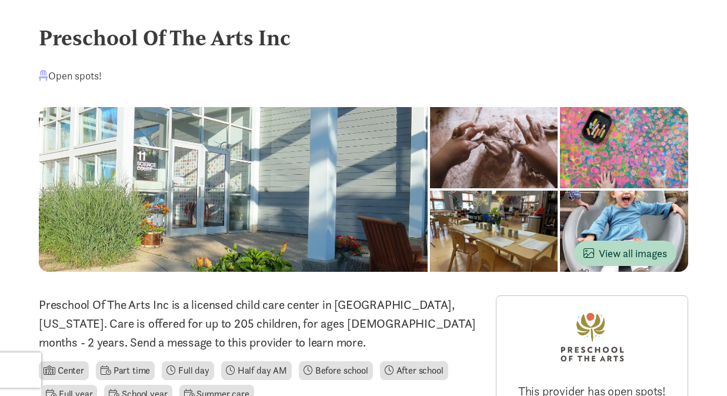
scroll to position [16, 0]
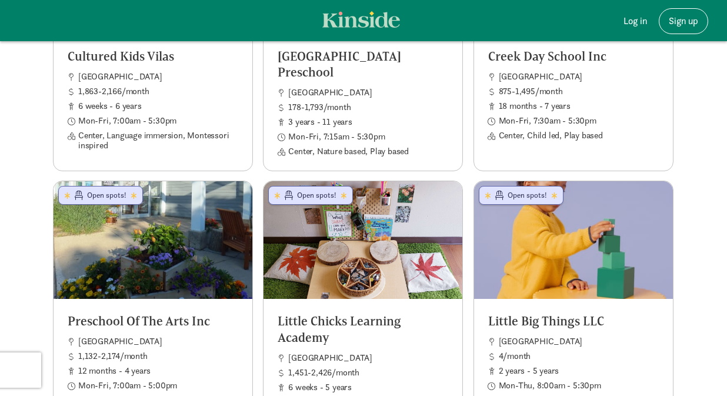
scroll to position [977, 0]
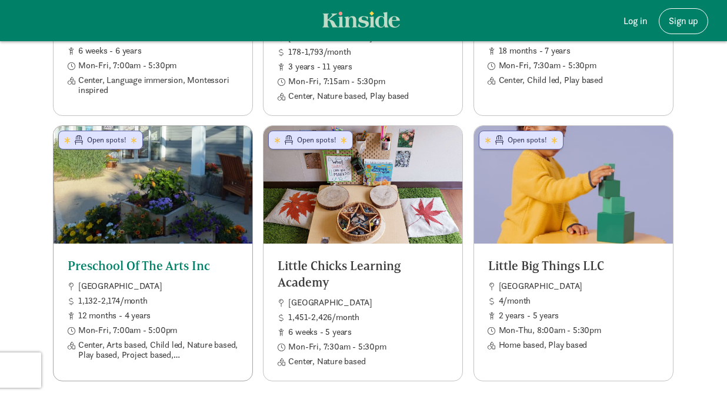
click at [146, 209] on div at bounding box center [153, 185] width 199 height 118
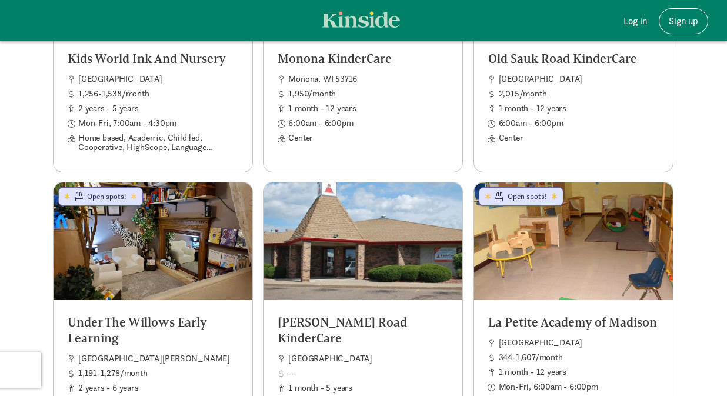
scroll to position [115, 0]
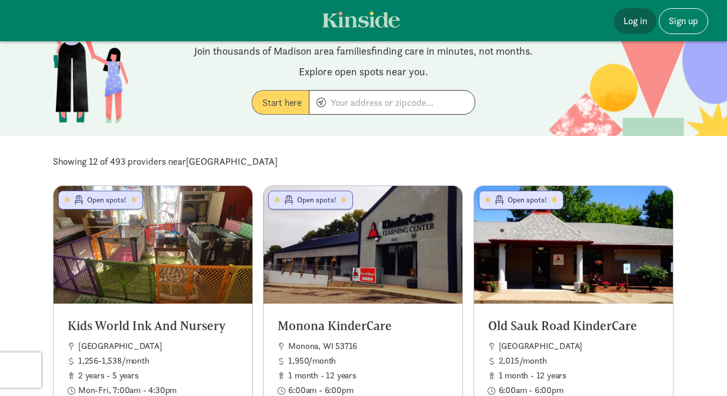
click at [638, 26] on link "Log in" at bounding box center [635, 21] width 42 height 26
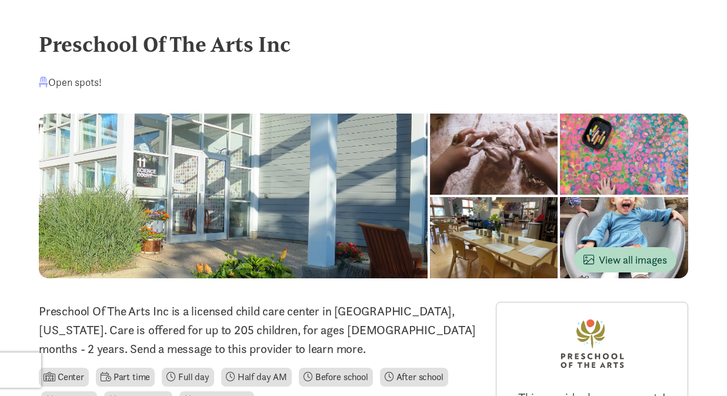
click at [62, 34] on div "Preschool Of The Arts Inc" at bounding box center [363, 44] width 649 height 32
click at [77, 43] on div "Preschool Of The Arts Inc" at bounding box center [363, 44] width 649 height 32
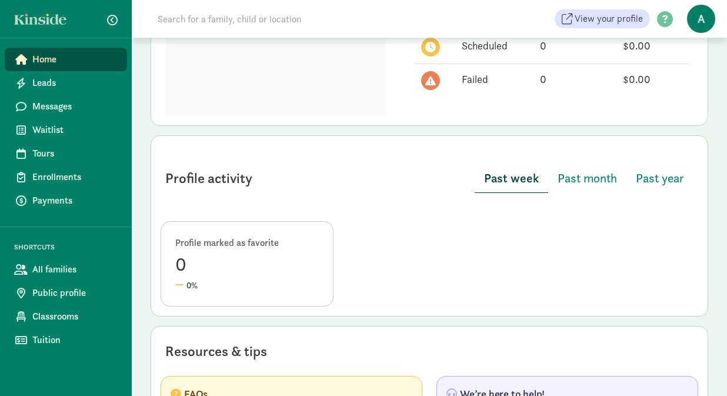
scroll to position [572, 0]
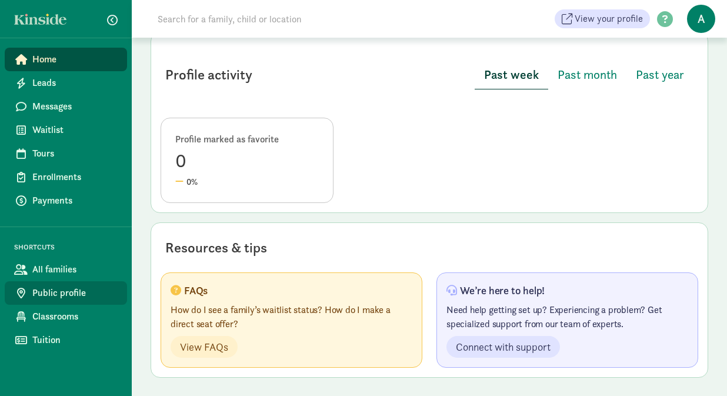
click at [61, 295] on span "Public profile" at bounding box center [74, 293] width 85 height 14
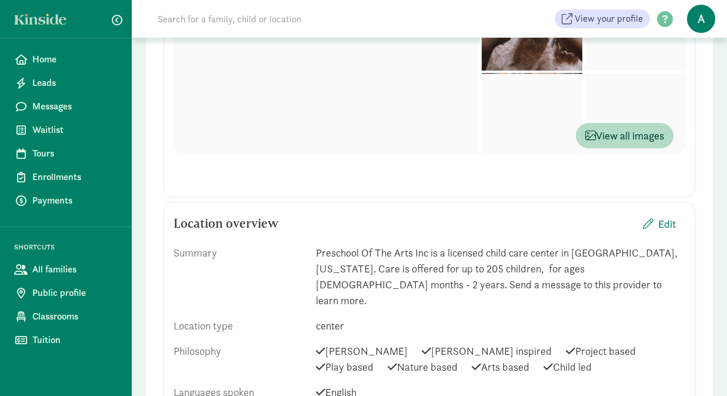
scroll to position [453, 0]
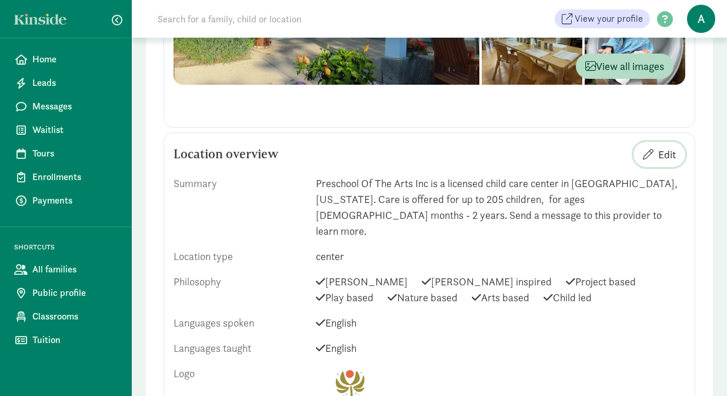
click at [658, 151] on span "Edit" at bounding box center [667, 154] width 18 height 16
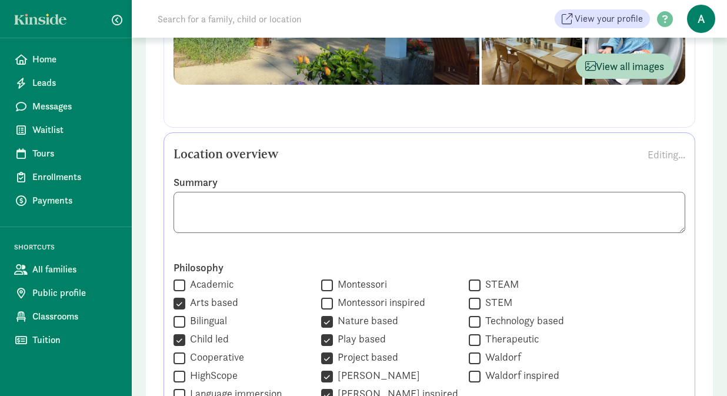
click at [323, 221] on textarea at bounding box center [429, 212] width 512 height 41
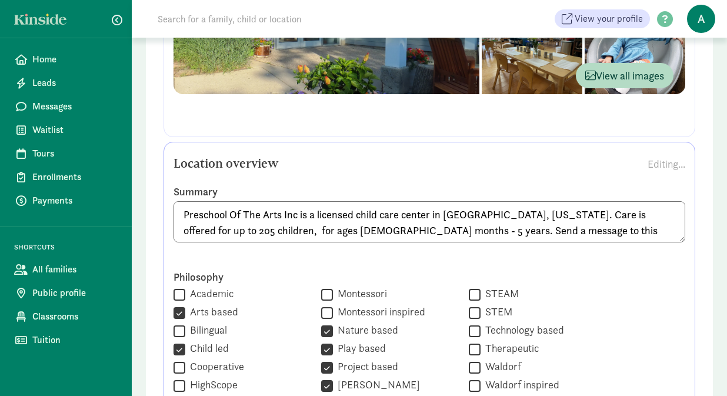
scroll to position [450, 0]
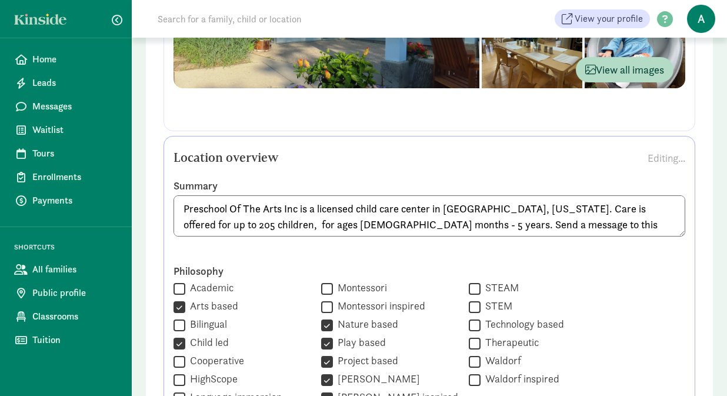
type textarea "Preschool Of The Arts Inc is a licensed child care center in Madison, Wisconsin…"
click at [461, 162] on div "Location overview Editing..." at bounding box center [429, 158] width 512 height 24
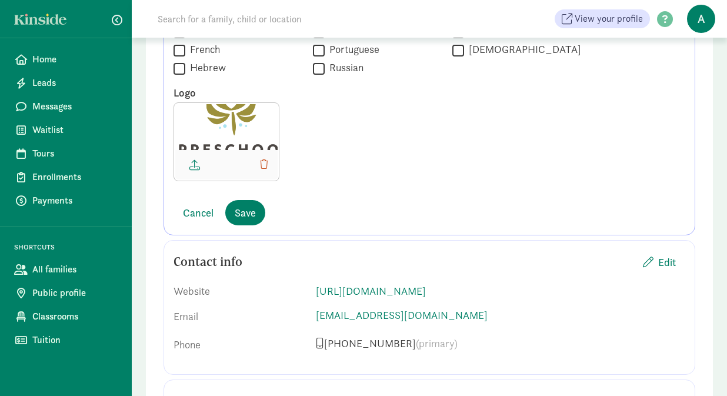
scroll to position [1217, 0]
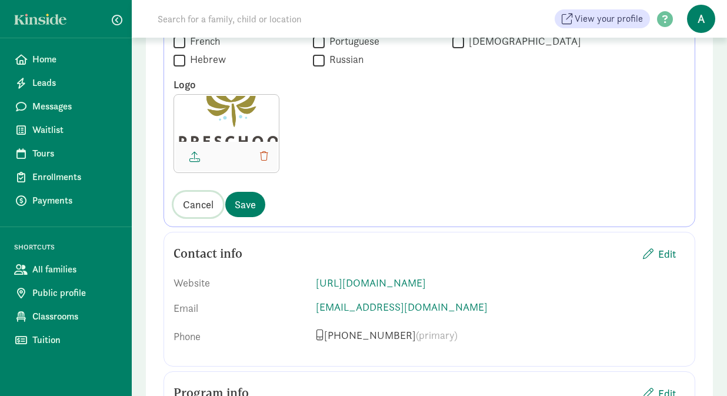
click at [201, 208] on span "Cancel" at bounding box center [198, 204] width 31 height 16
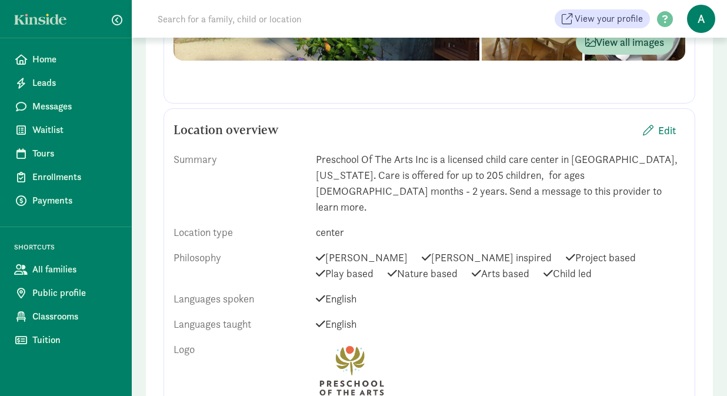
scroll to position [411, 0]
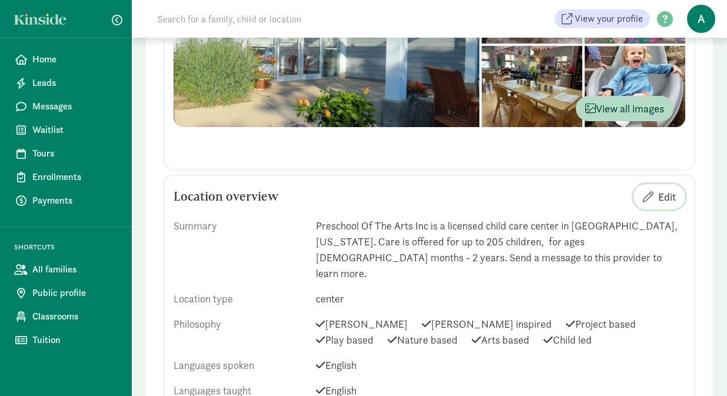
click at [658, 192] on span "Edit" at bounding box center [667, 197] width 18 height 16
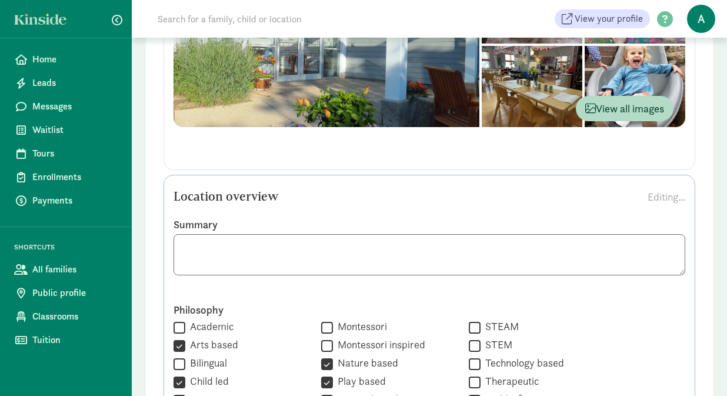
click at [321, 266] on textarea at bounding box center [429, 254] width 512 height 41
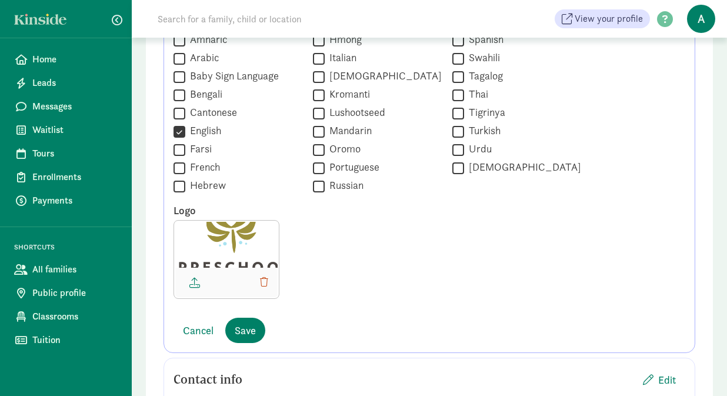
scroll to position [1142, 0]
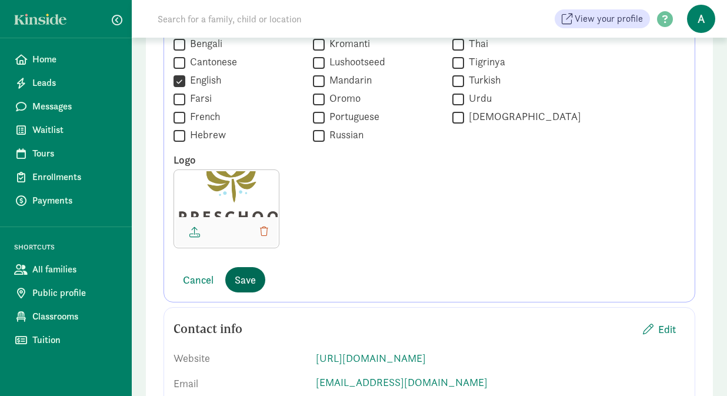
type textarea "Preschool Of The Arts Inc is a licensed child care center in Madison, Wisconsin…"
click at [245, 275] on span "Save" at bounding box center [245, 280] width 21 height 16
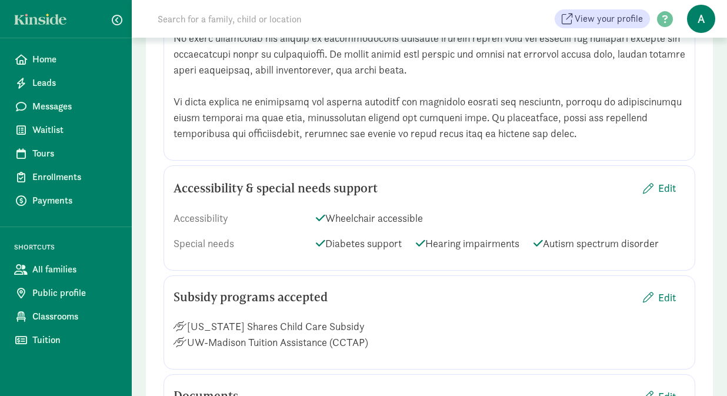
scroll to position [1703, 0]
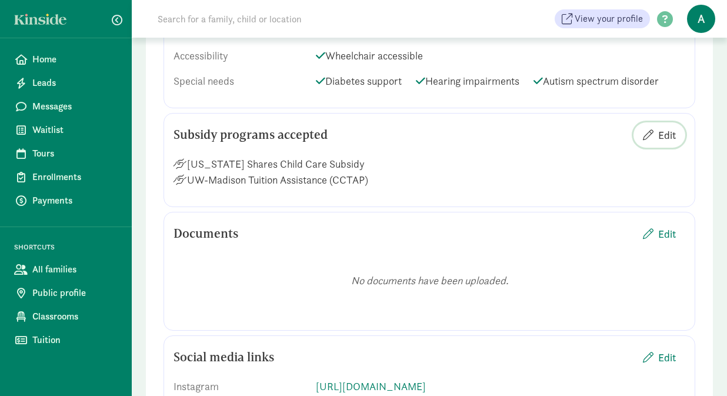
click at [667, 122] on button "Edit" at bounding box center [659, 134] width 52 height 25
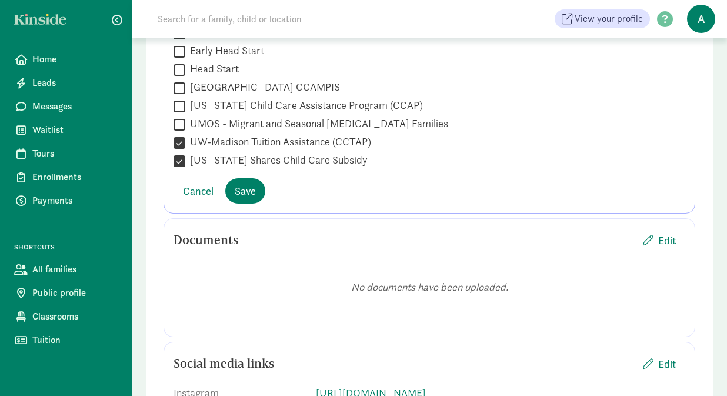
scroll to position [1750, 0]
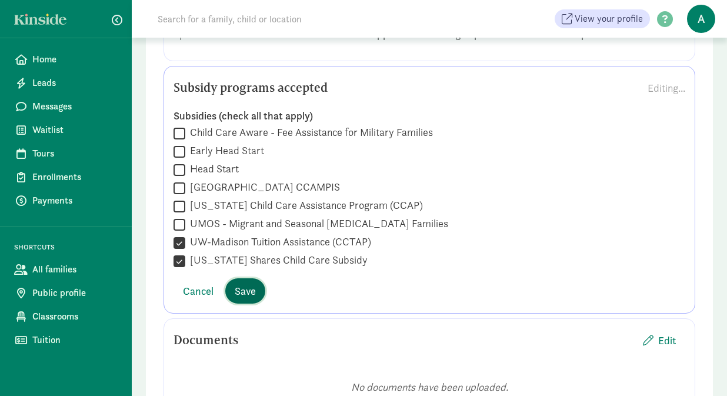
click at [242, 283] on span "Save" at bounding box center [245, 291] width 21 height 16
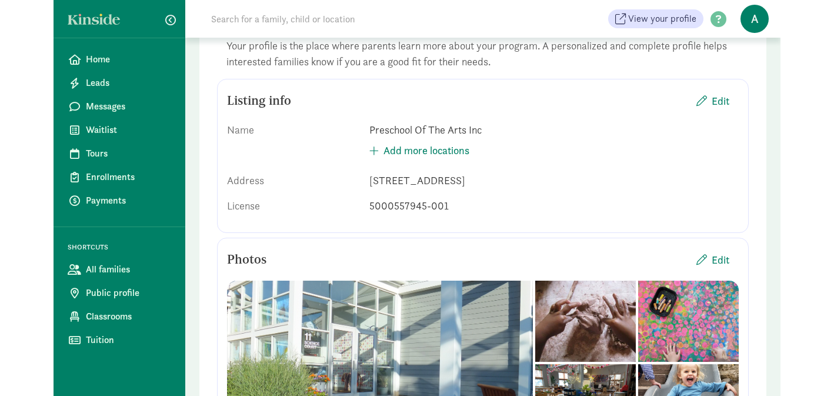
scroll to position [0, 0]
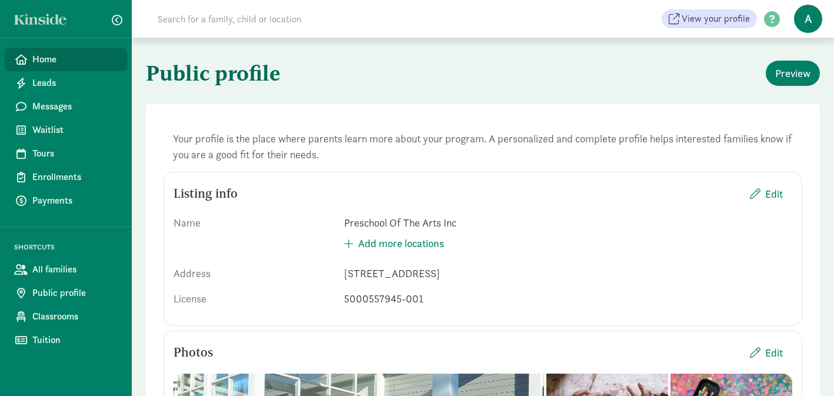
click at [47, 61] on span "Home" at bounding box center [74, 59] width 85 height 14
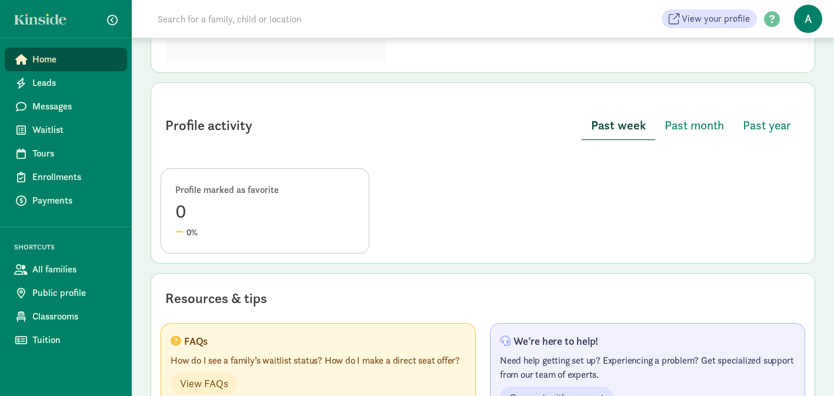
scroll to position [572, 0]
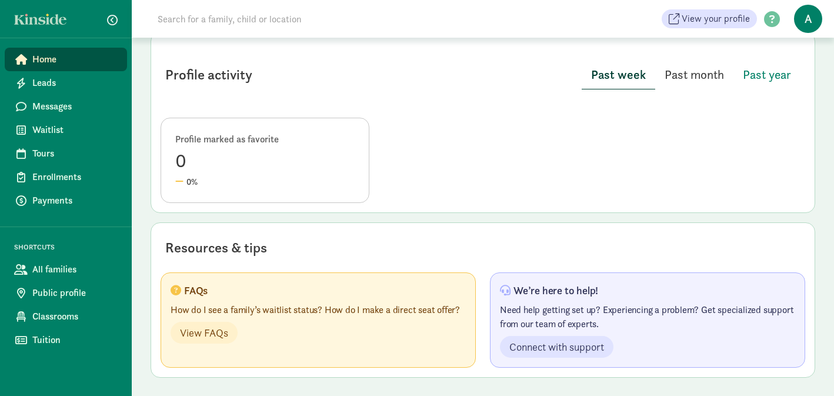
click at [701, 84] on button "Past month" at bounding box center [694, 75] width 78 height 28
click at [795, 78] on button "Past year" at bounding box center [766, 75] width 67 height 28
click at [701, 74] on span "Past month" at bounding box center [692, 74] width 59 height 19
click at [641, 77] on span "Past week" at bounding box center [618, 74] width 52 height 19
